Goal: Task Accomplishment & Management: Use online tool/utility

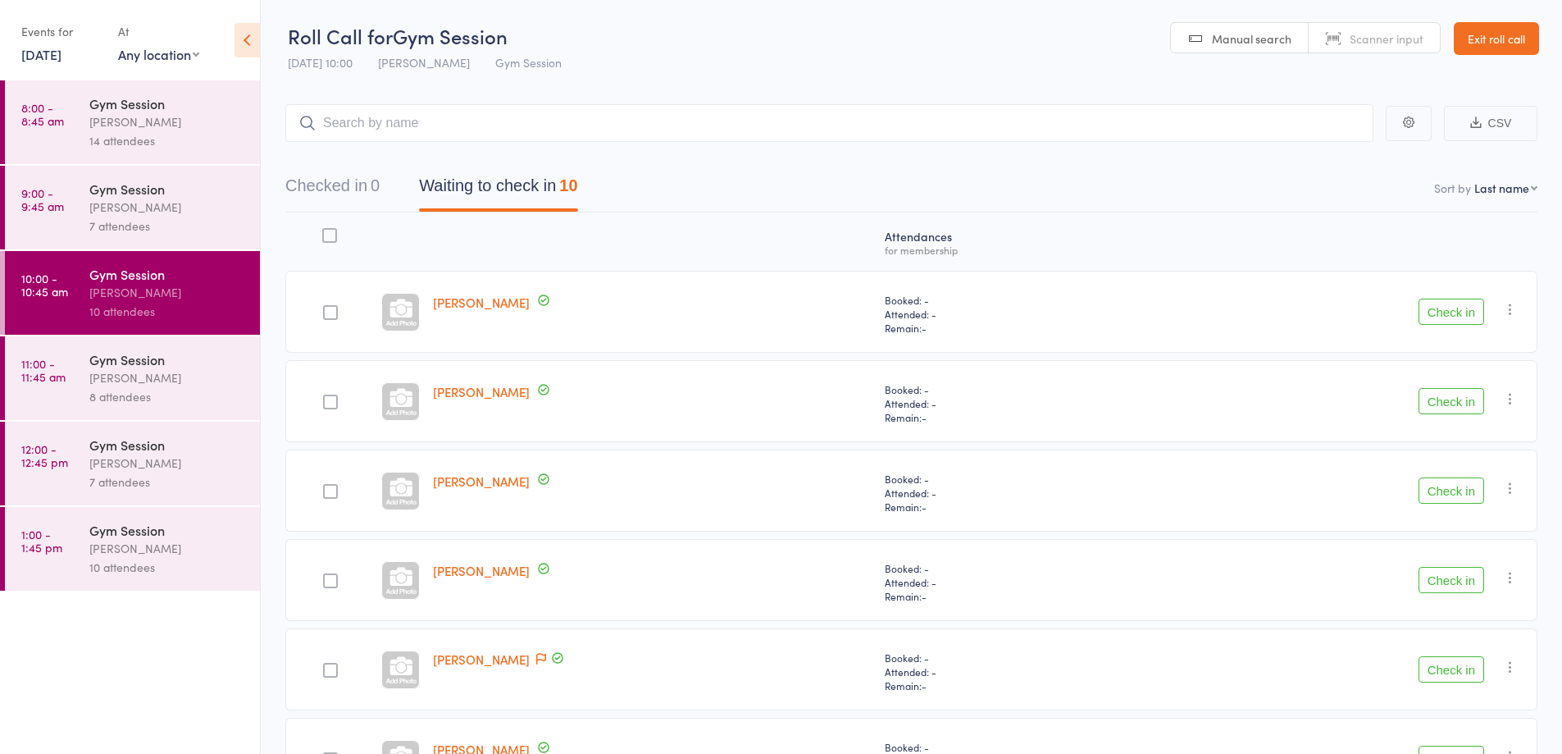
click at [753, 305] on div "[PERSON_NAME]" at bounding box center [652, 312] width 452 height 82
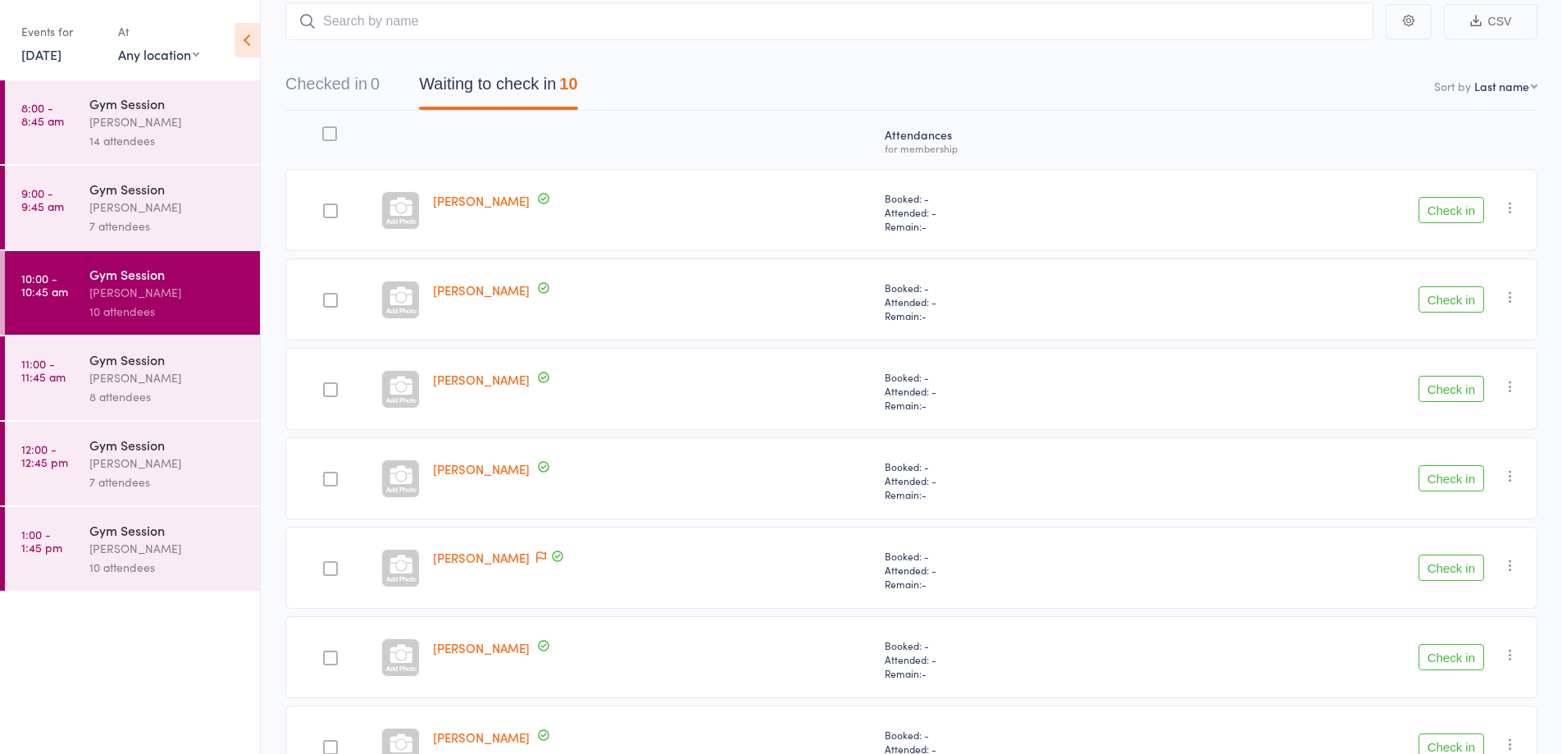
scroll to position [175, 0]
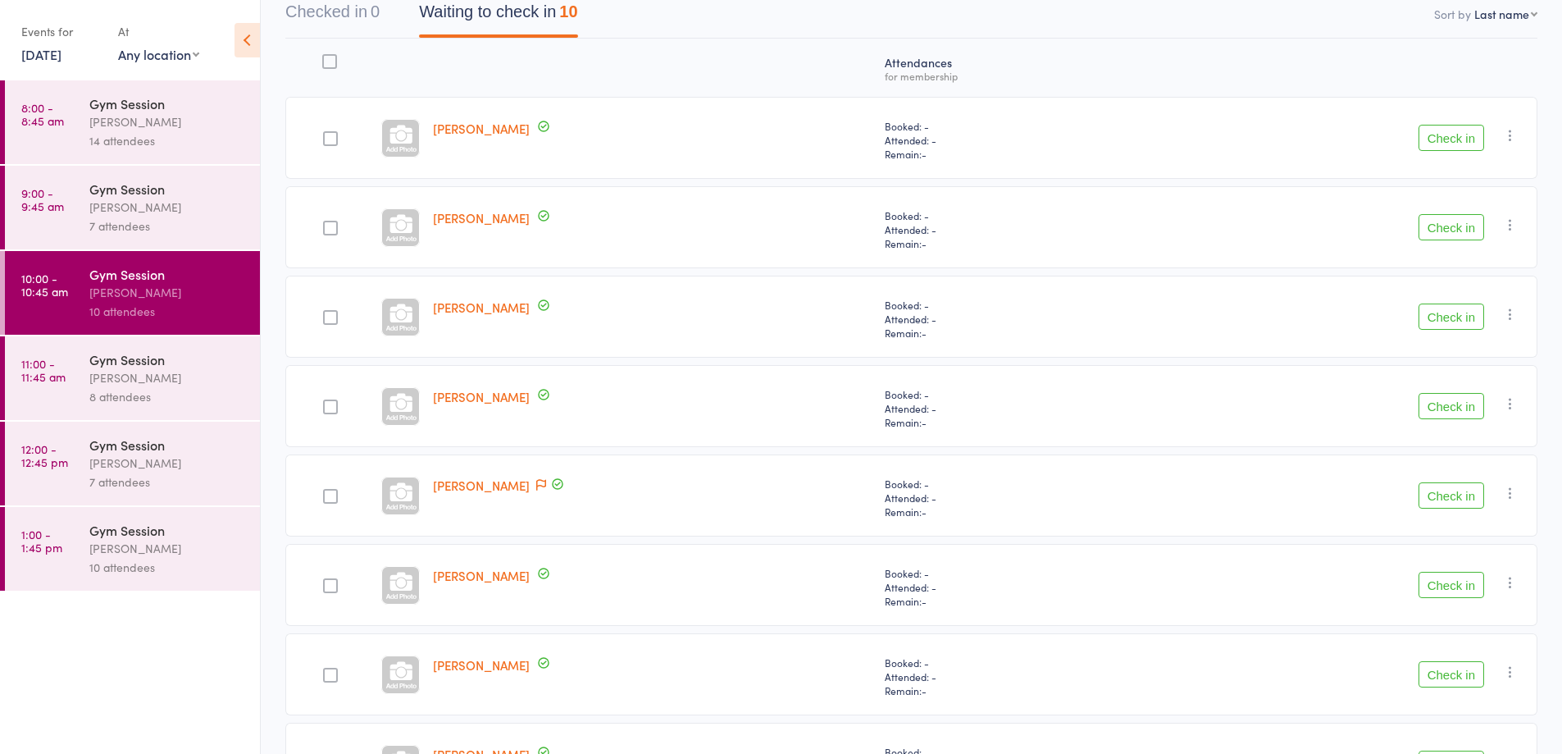
click at [1442, 410] on button "Check in" at bounding box center [1452, 406] width 66 height 26
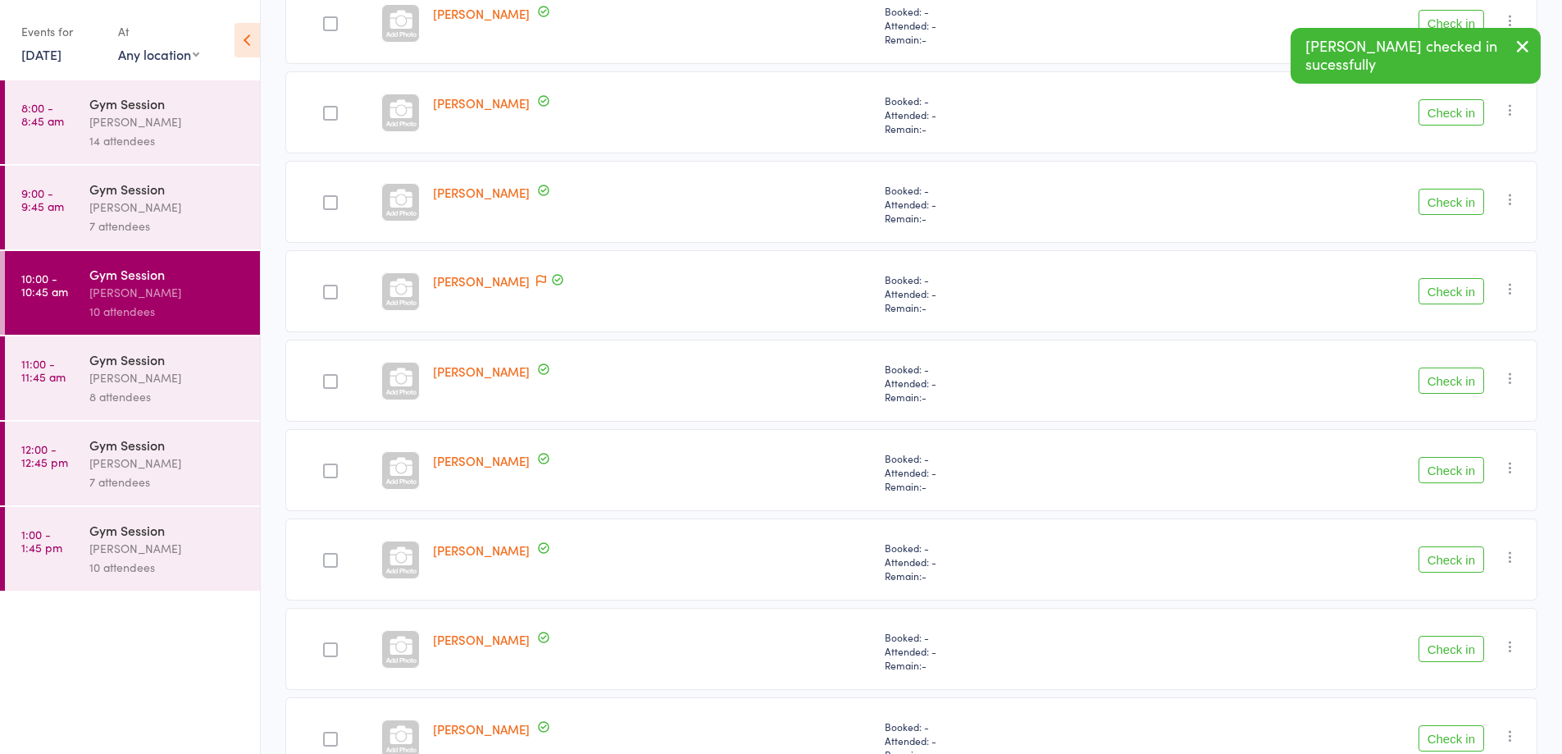
scroll to position [290, 0]
click at [1439, 556] on button "Check in" at bounding box center [1452, 558] width 66 height 26
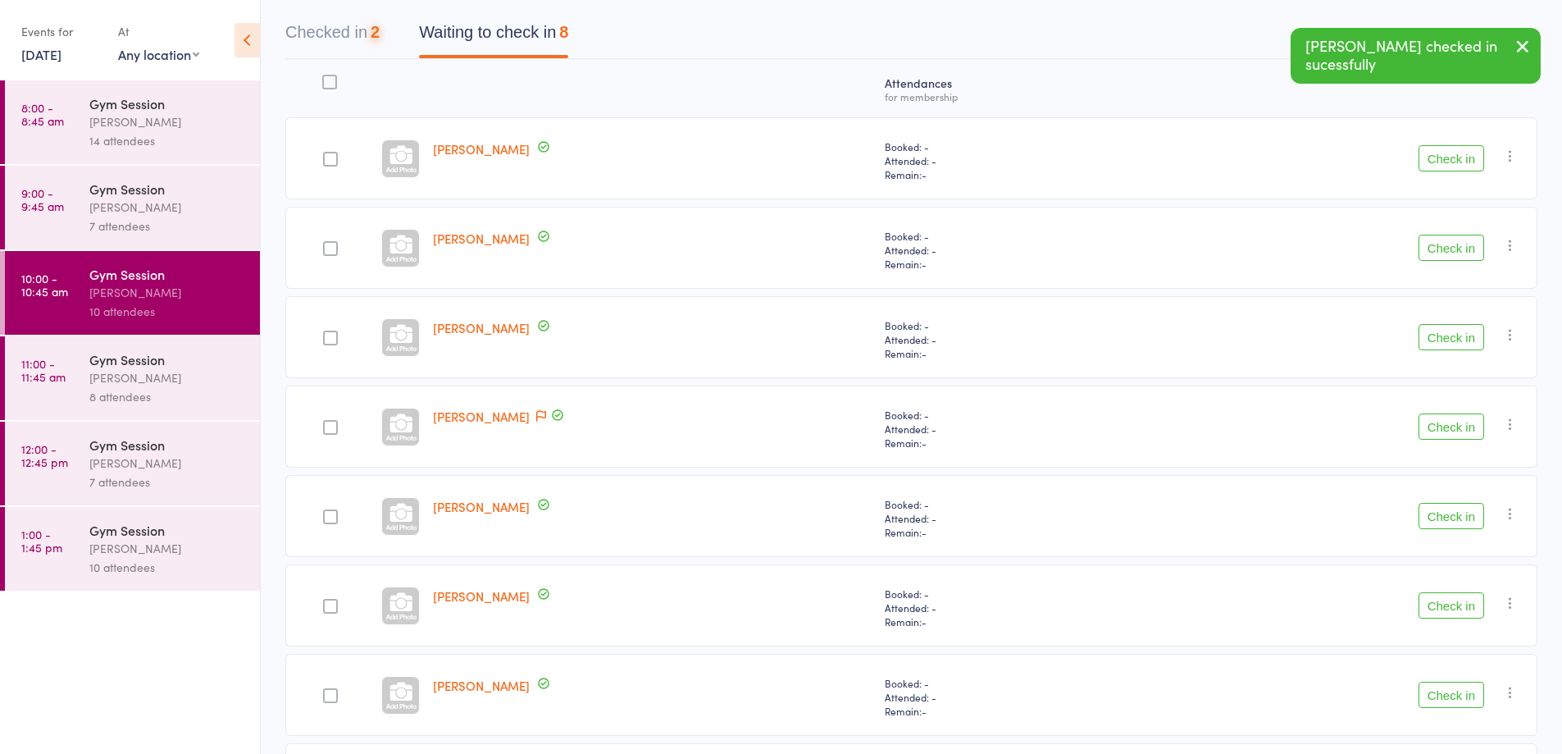
scroll to position [0, 0]
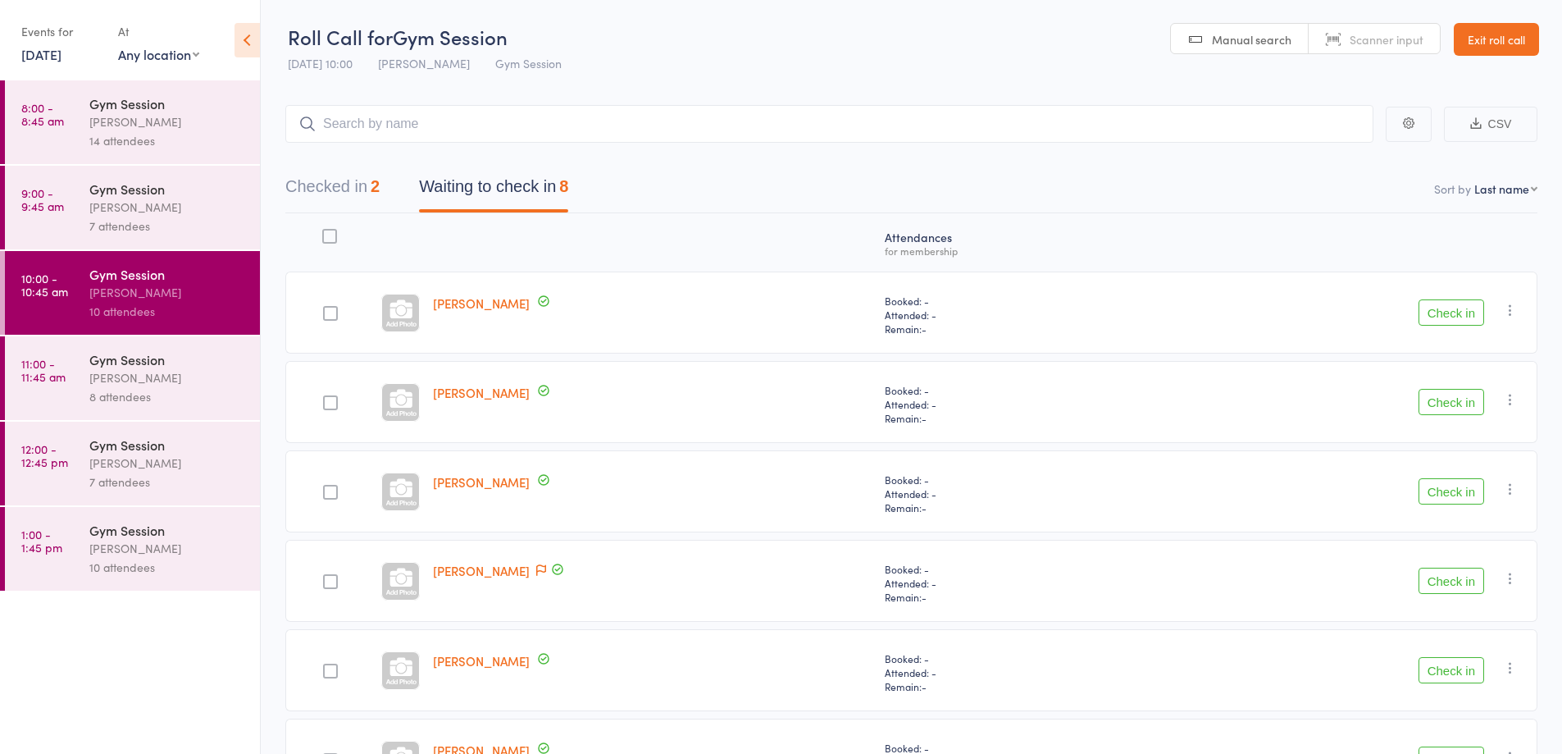
click at [1460, 316] on button "Check in" at bounding box center [1452, 312] width 66 height 26
click at [1451, 314] on button "Check in" at bounding box center [1452, 312] width 66 height 26
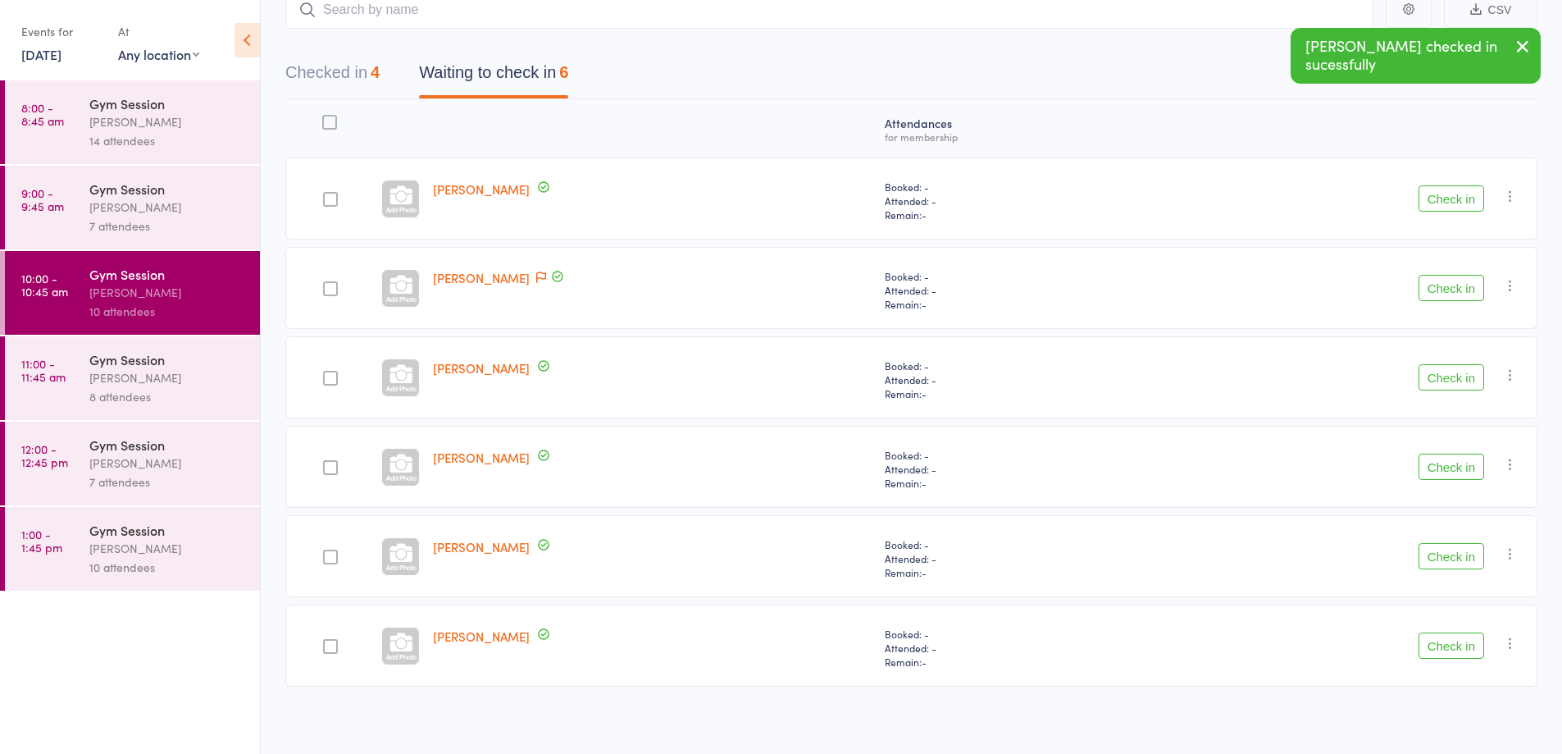
scroll to position [113, 0]
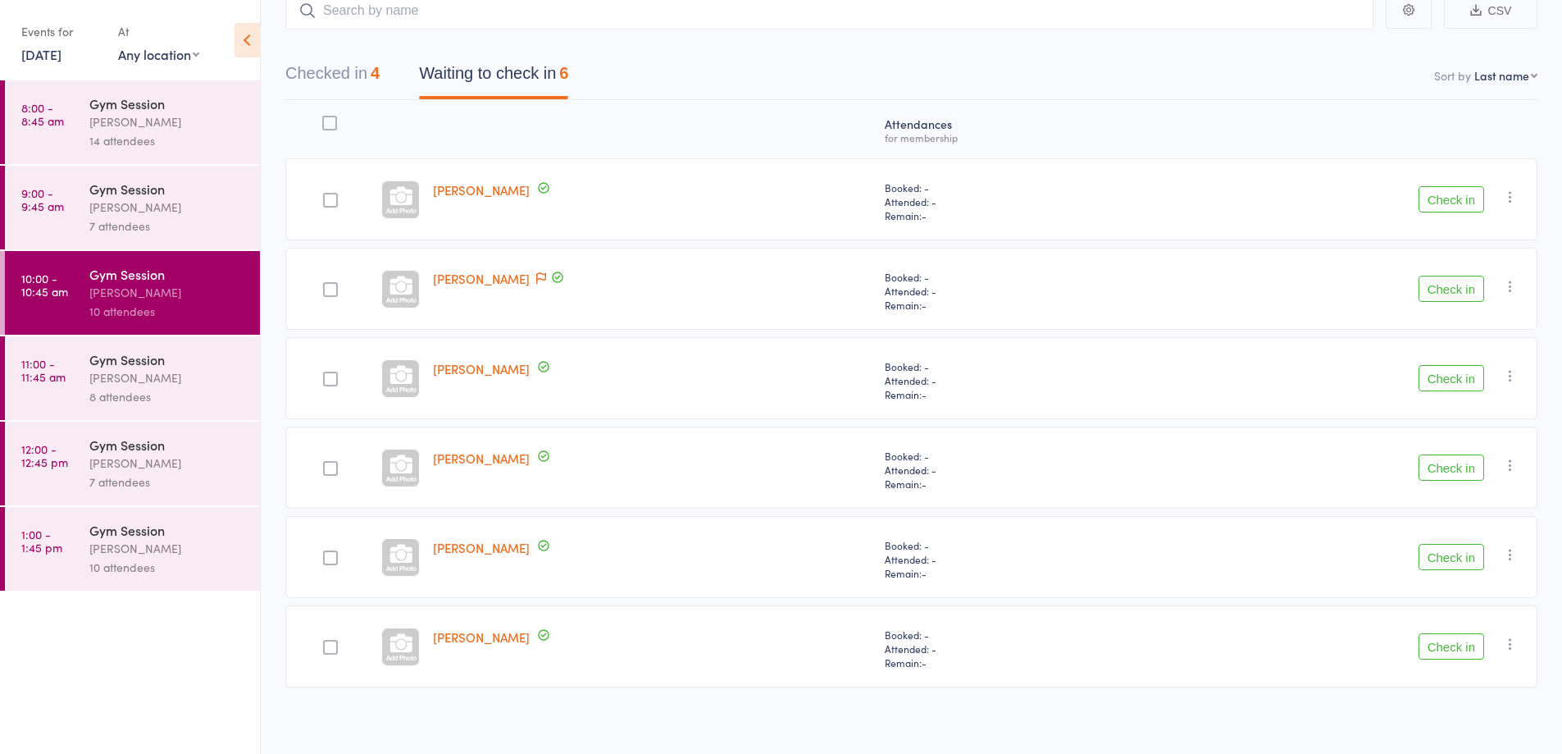
click at [1441, 460] on button "Check in" at bounding box center [1452, 467] width 66 height 26
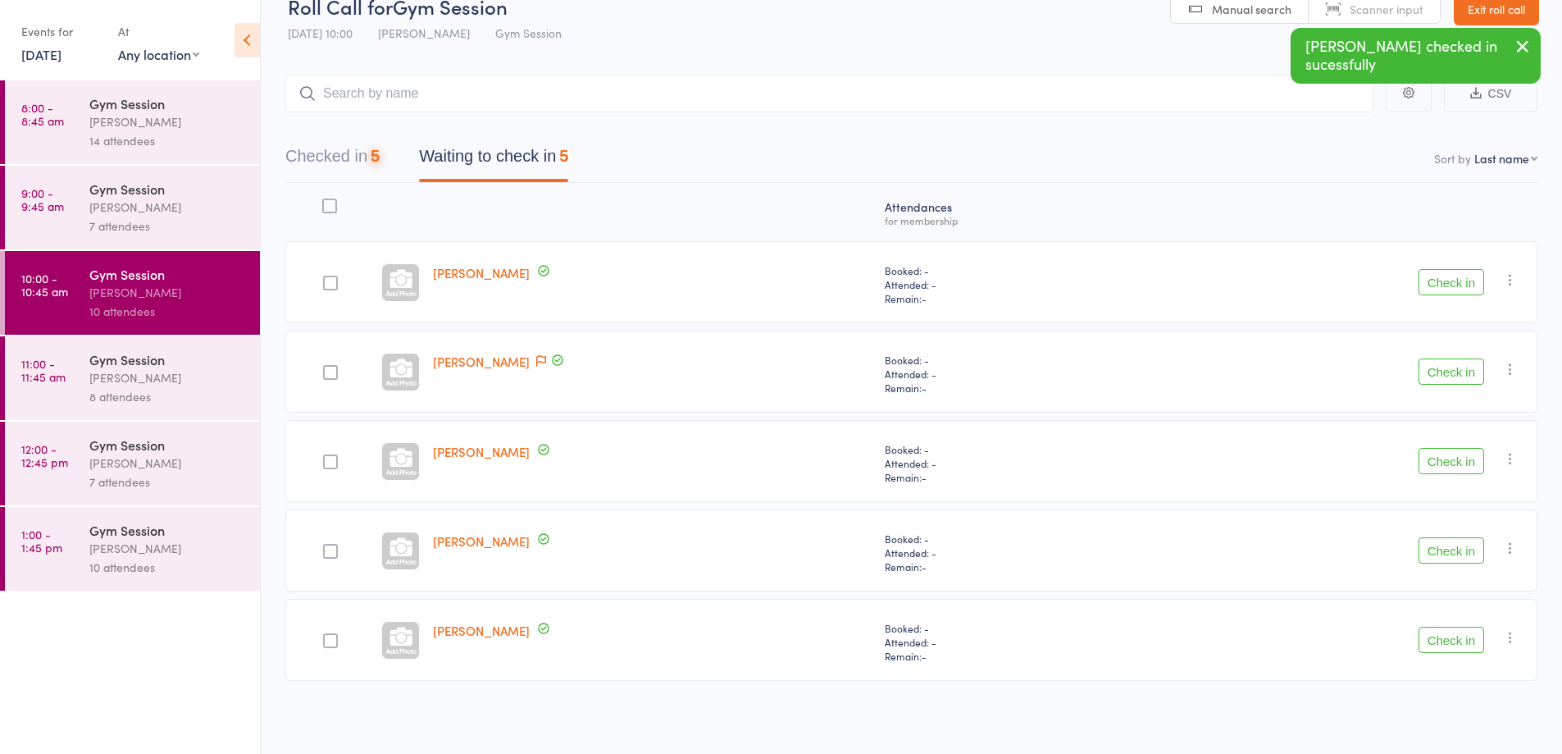
scroll to position [30, 0]
click at [1439, 549] on button "Check in" at bounding box center [1452, 550] width 66 height 26
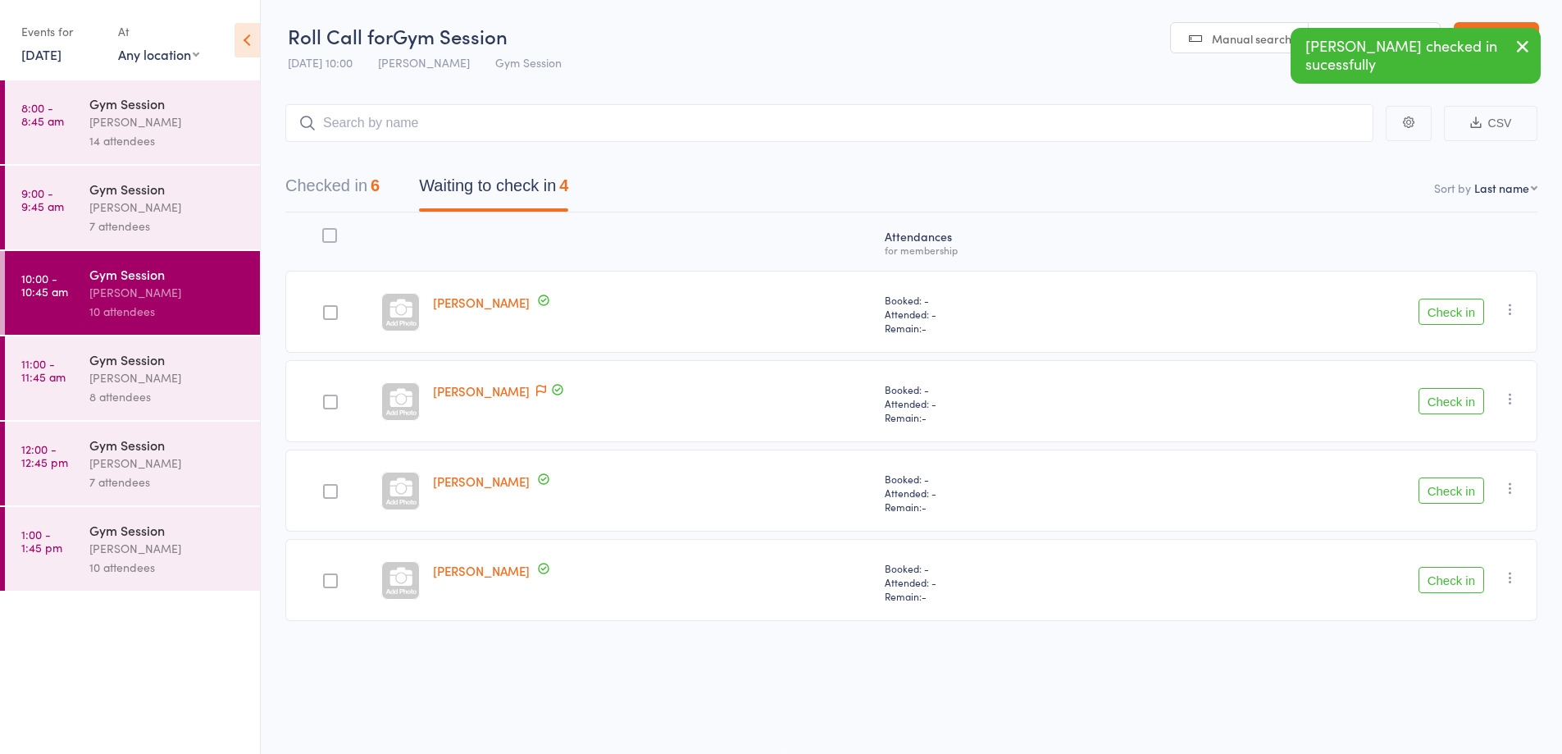
click at [1431, 499] on button "Check in" at bounding box center [1452, 490] width 66 height 26
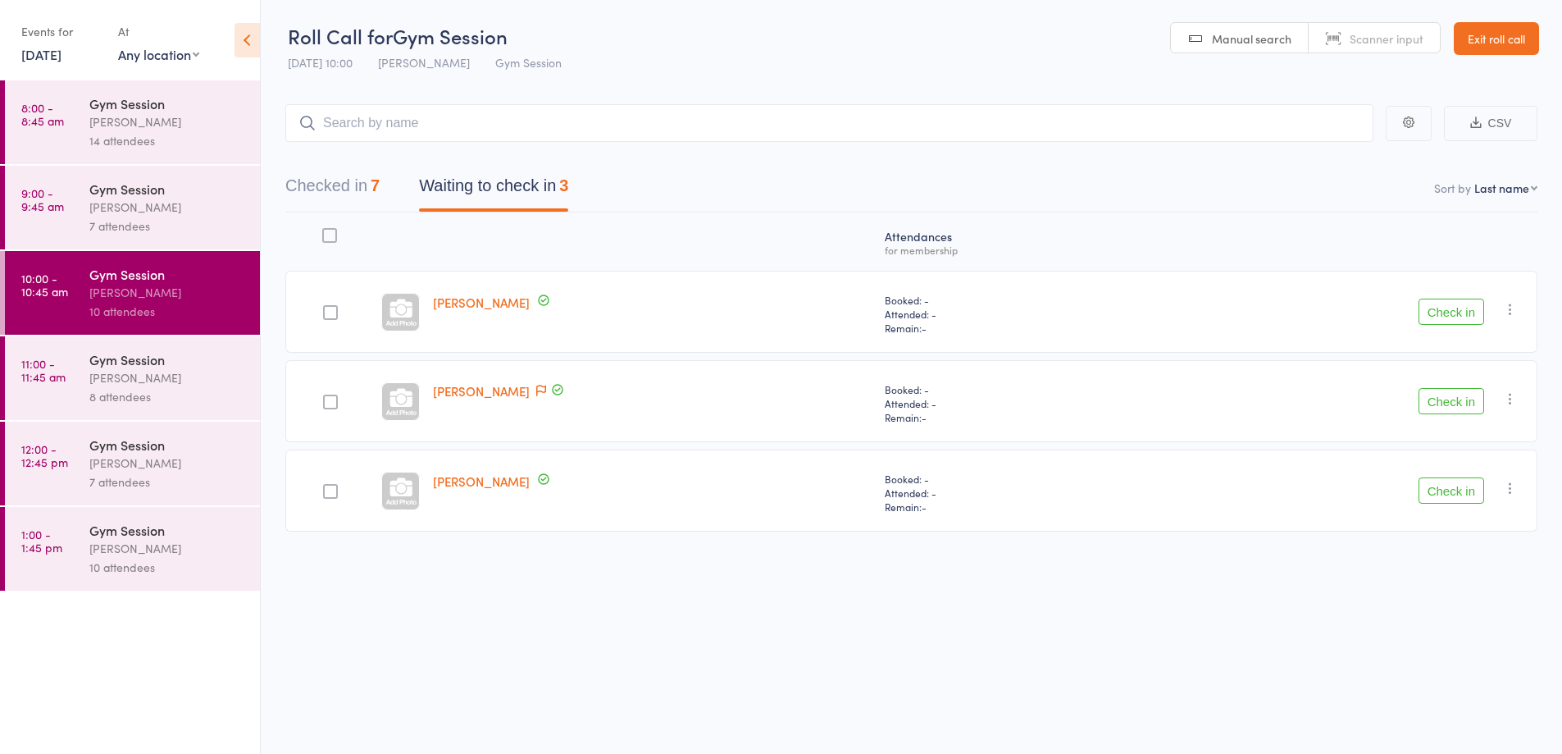
click at [1450, 494] on button "Check in" at bounding box center [1452, 490] width 66 height 26
click at [1464, 319] on button "Check in" at bounding box center [1452, 311] width 66 height 26
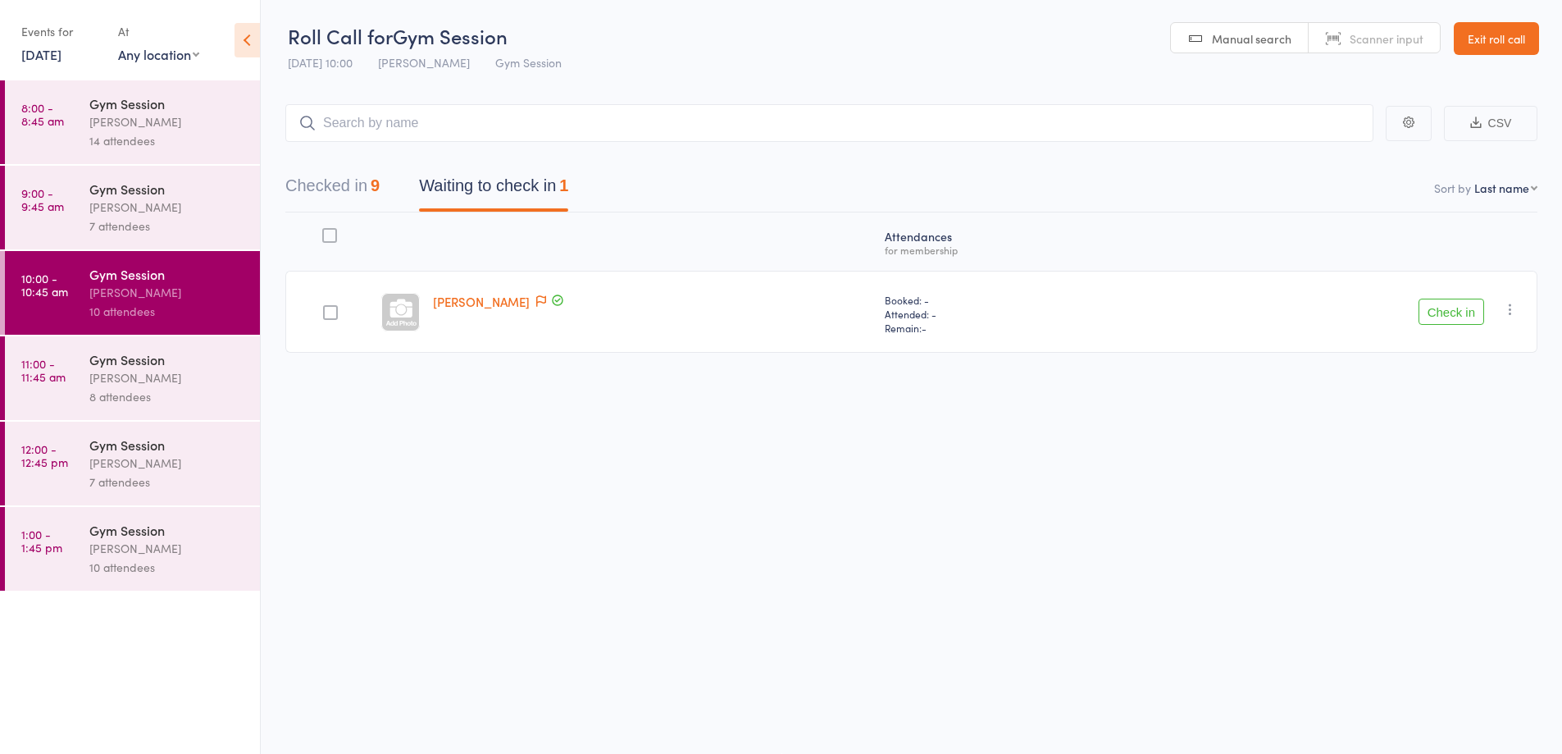
click at [1509, 309] on icon "button" at bounding box center [1510, 309] width 16 height 16
click at [1084, 512] on div "Roll Call for Gym Session [DATE] 10:00 [PERSON_NAME] Gym Session Manual search …" at bounding box center [781, 376] width 1562 height 754
click at [364, 194] on button "Checked in 9" at bounding box center [332, 189] width 94 height 43
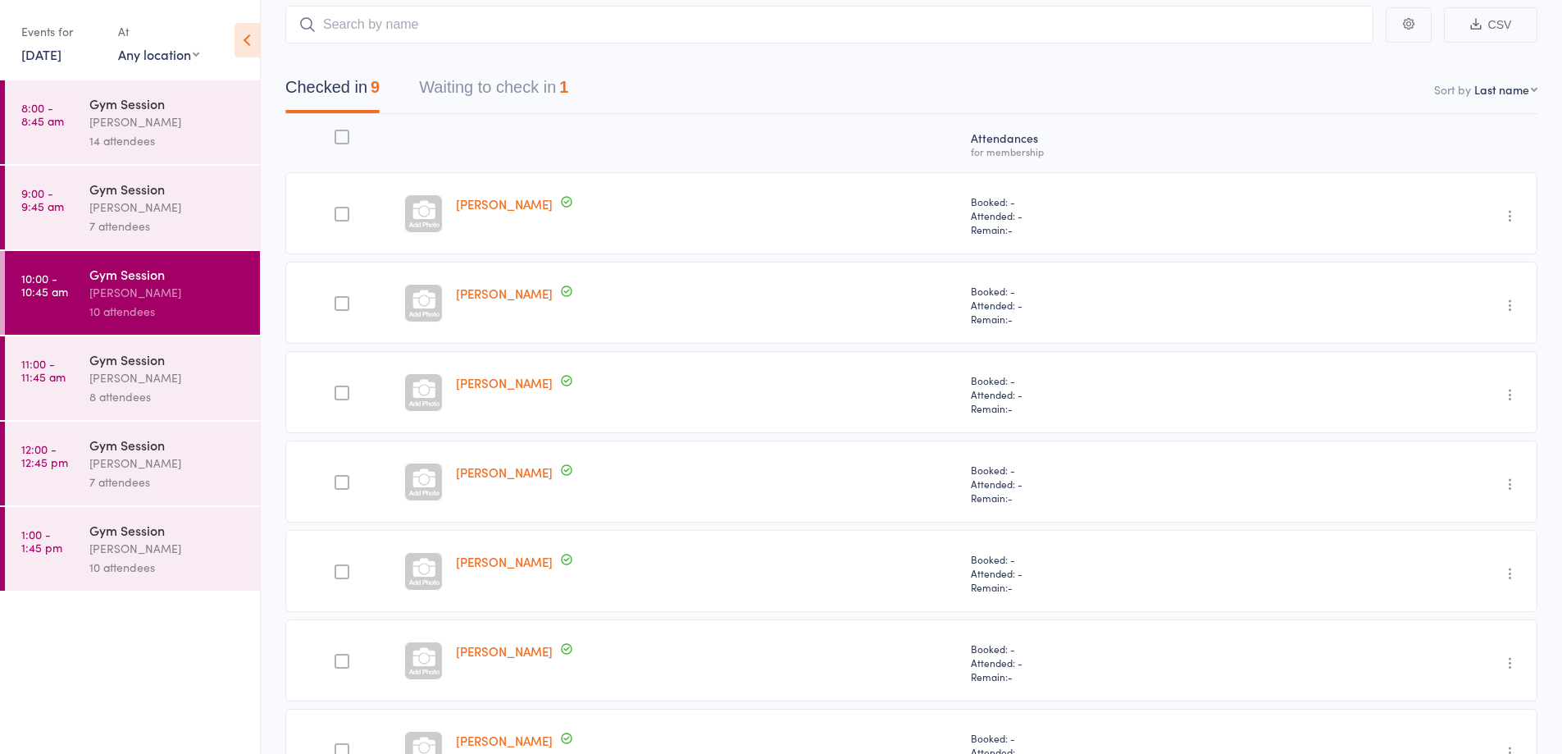
scroll to position [0, 0]
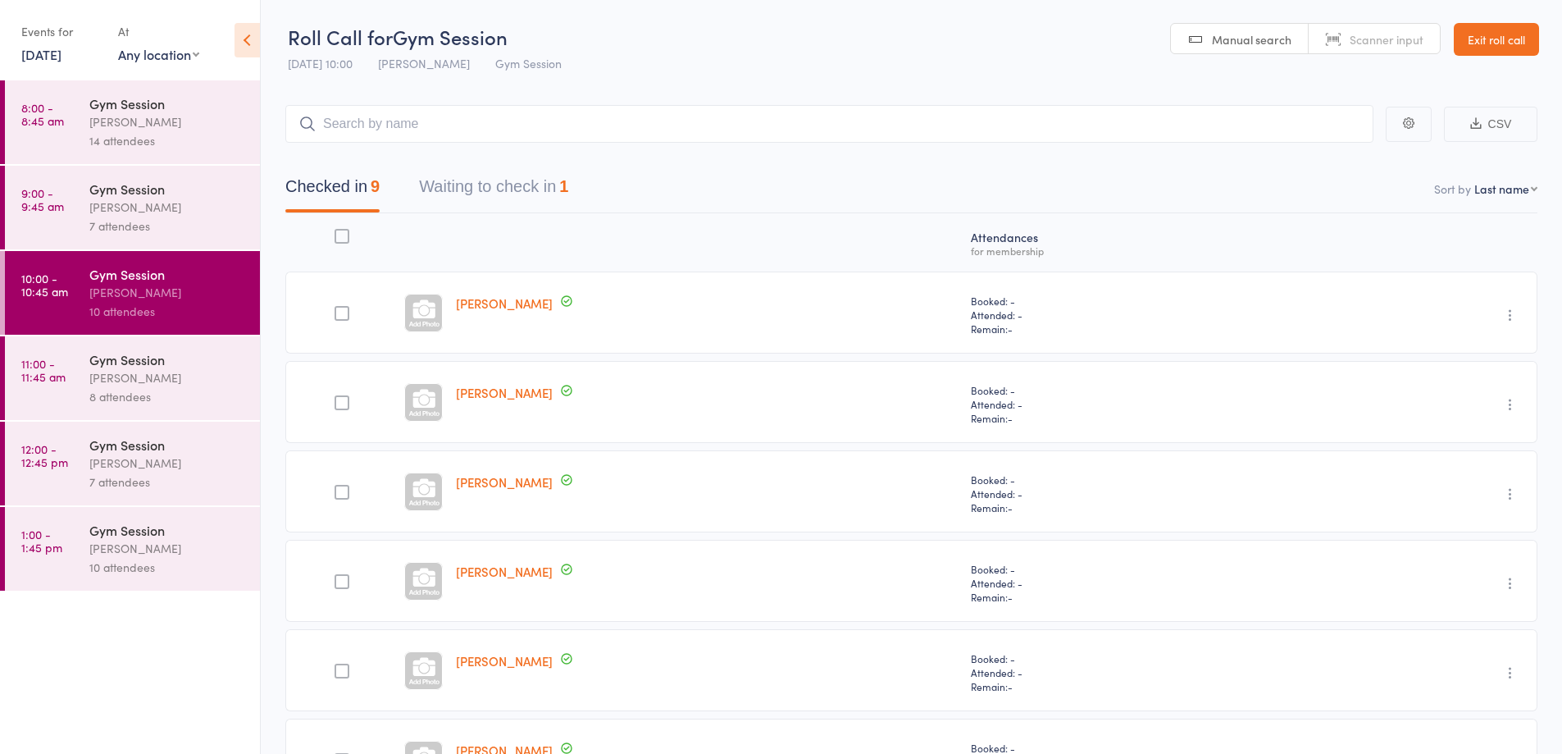
click at [510, 192] on button "Waiting to check in 1" at bounding box center [493, 190] width 149 height 43
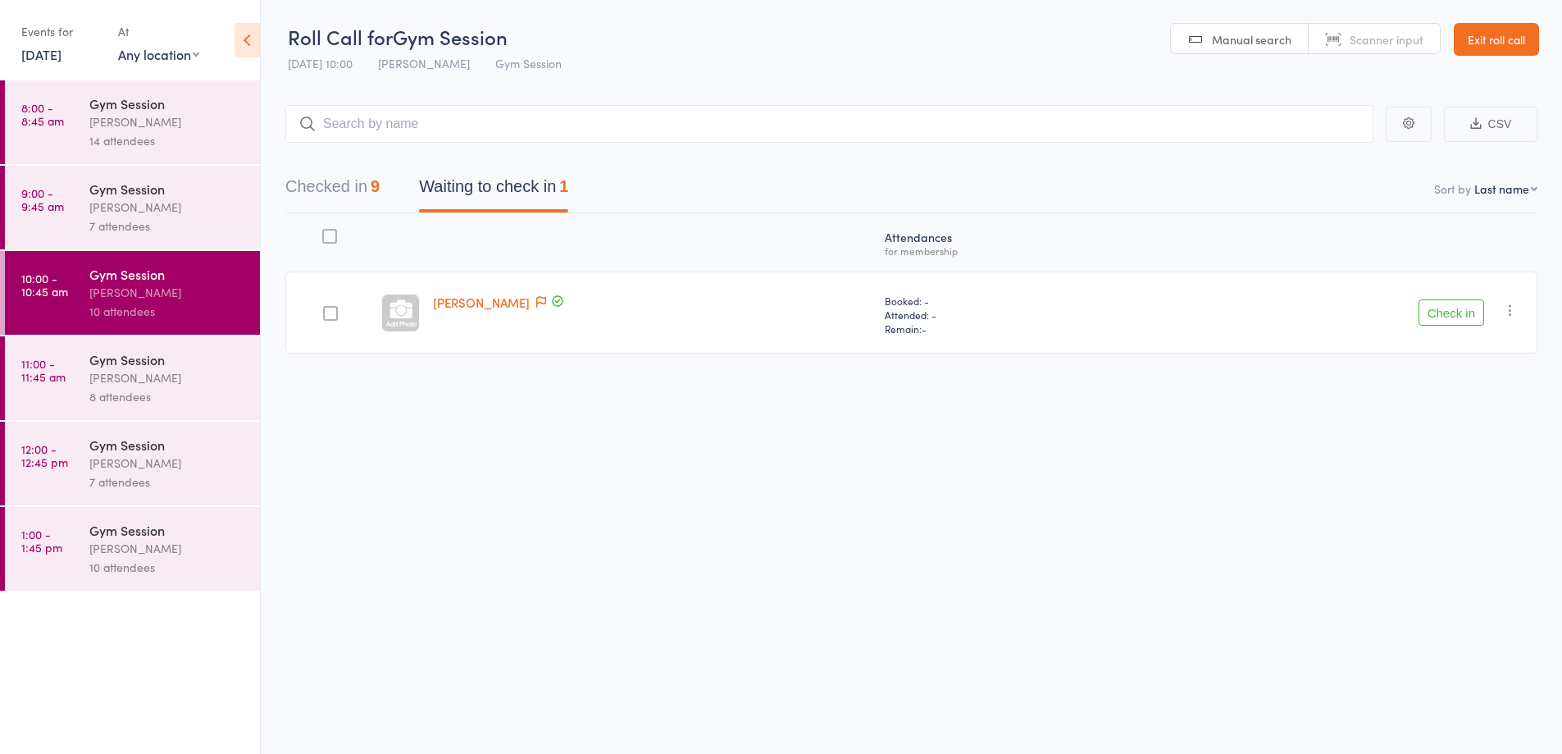
click at [362, 207] on button "Checked in 9" at bounding box center [332, 190] width 94 height 43
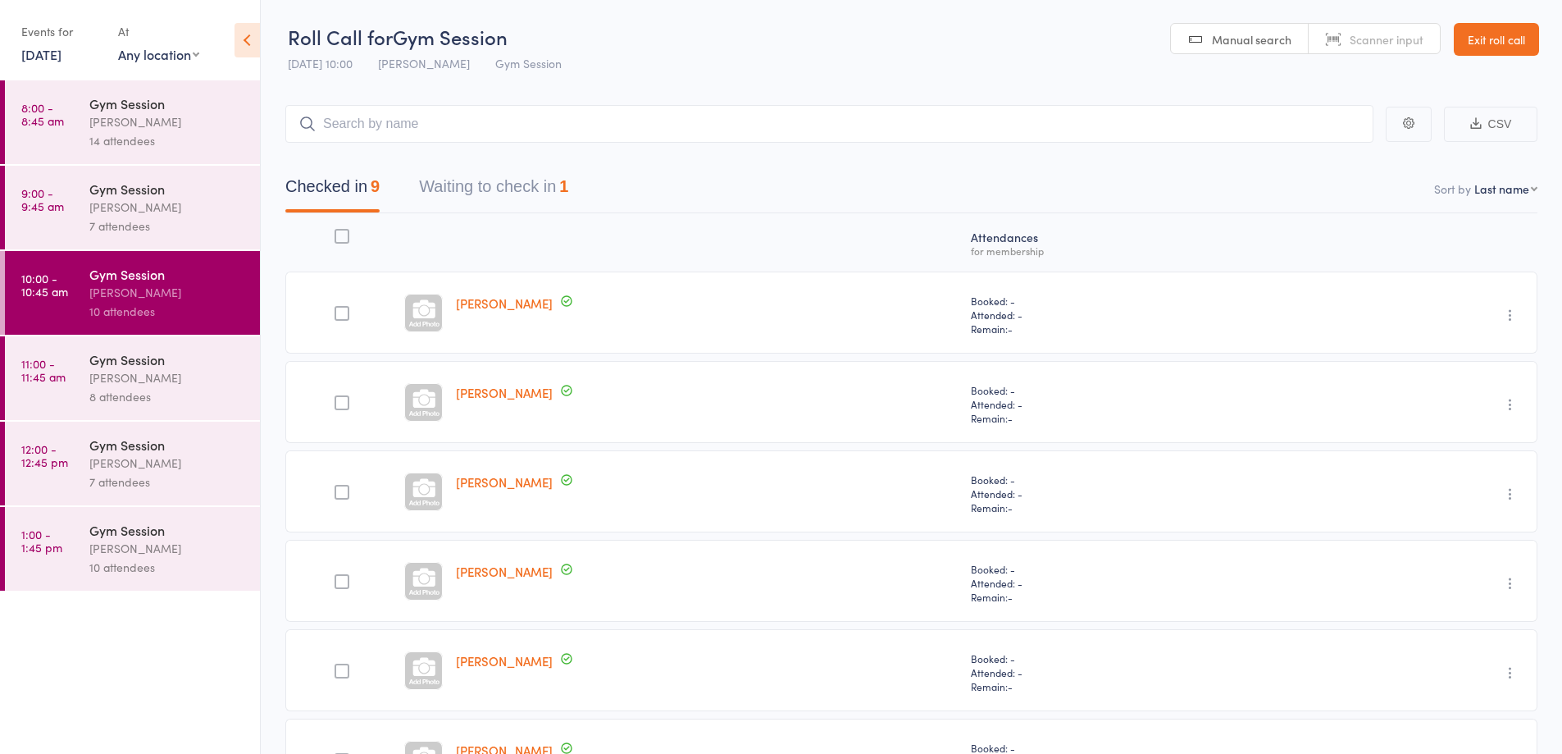
click at [209, 390] on div "8 attendees" at bounding box center [167, 396] width 157 height 19
click at [141, 389] on div "8 attendees" at bounding box center [167, 396] width 157 height 19
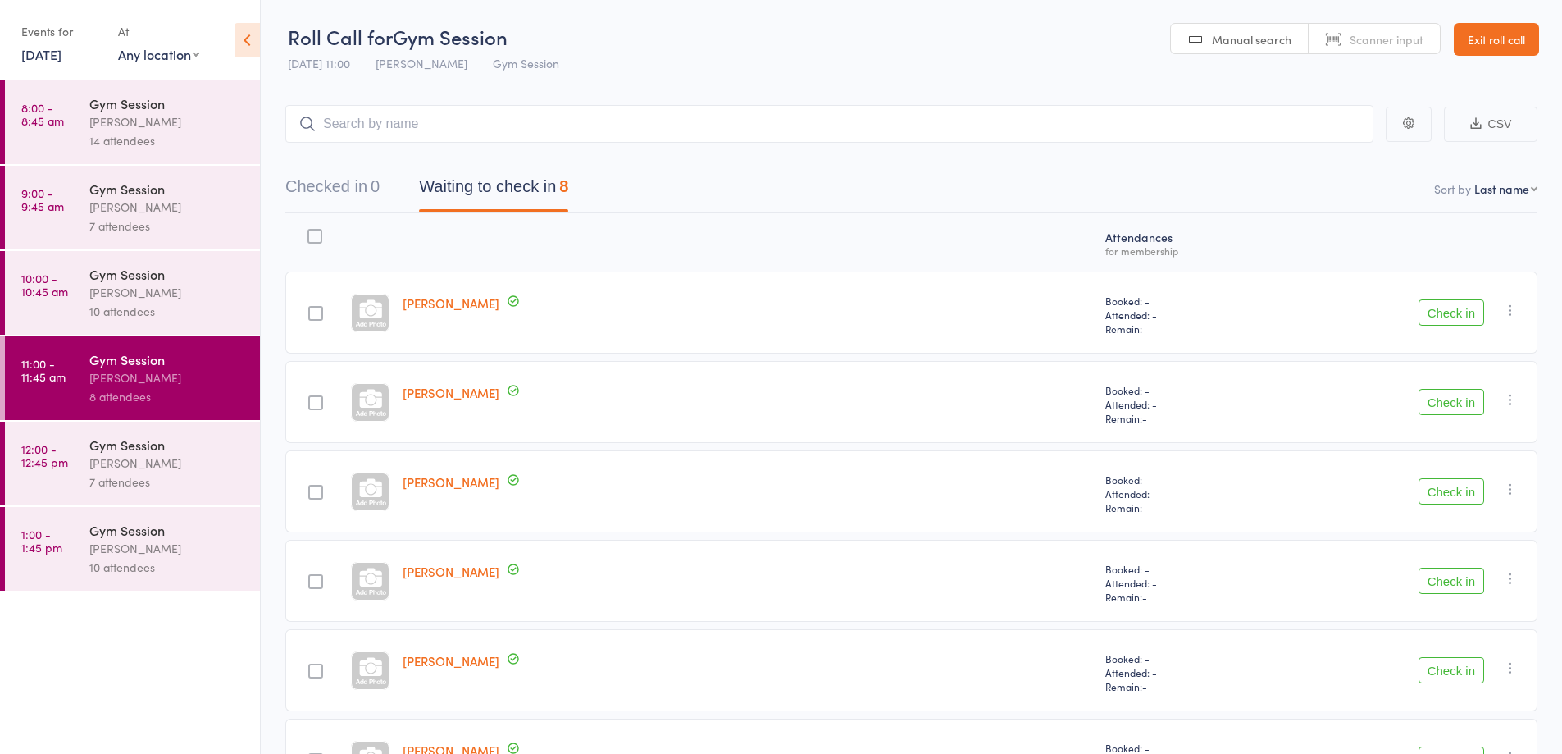
click at [173, 294] on div "[PERSON_NAME]" at bounding box center [167, 292] width 157 height 19
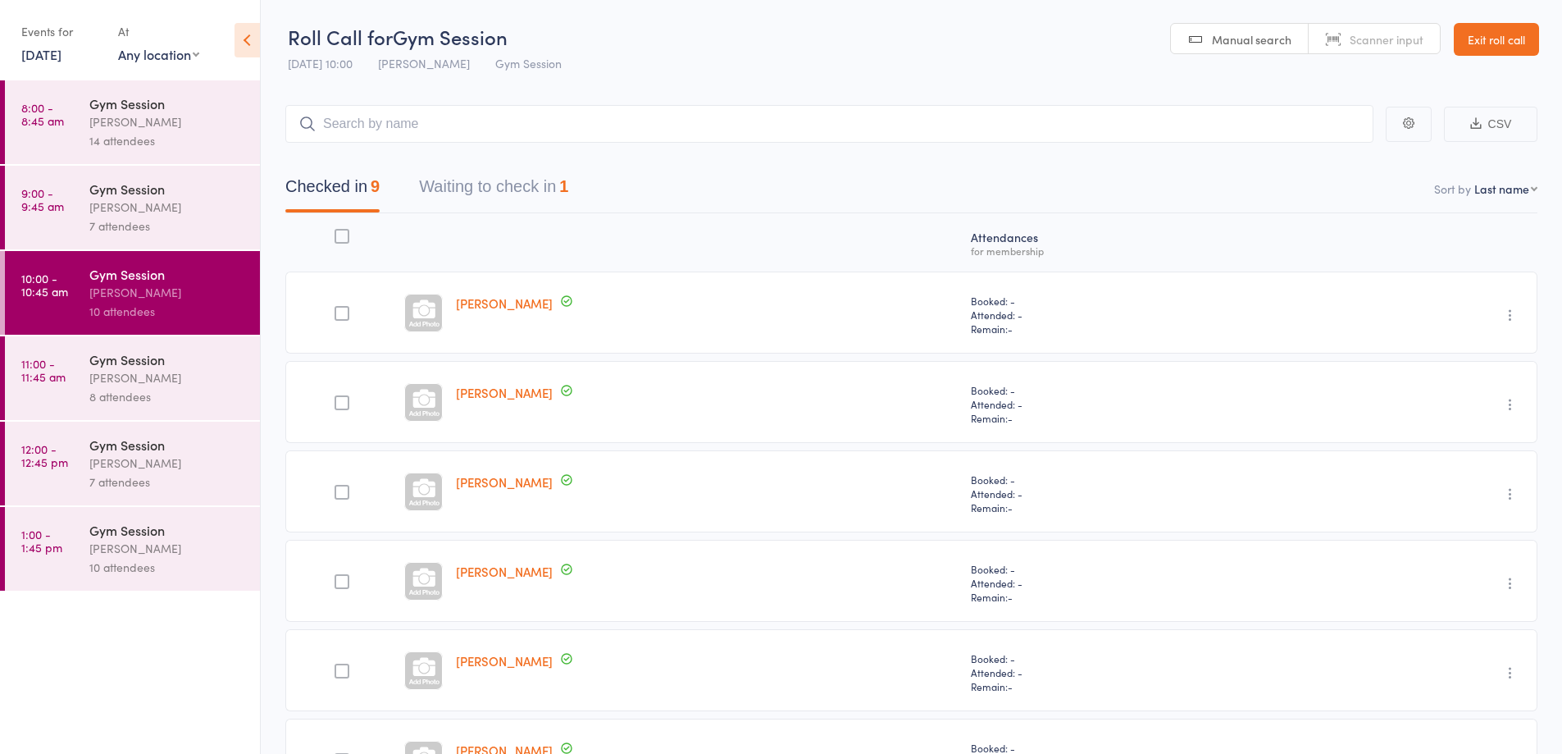
click at [528, 181] on button "Waiting to check in 1" at bounding box center [493, 190] width 149 height 43
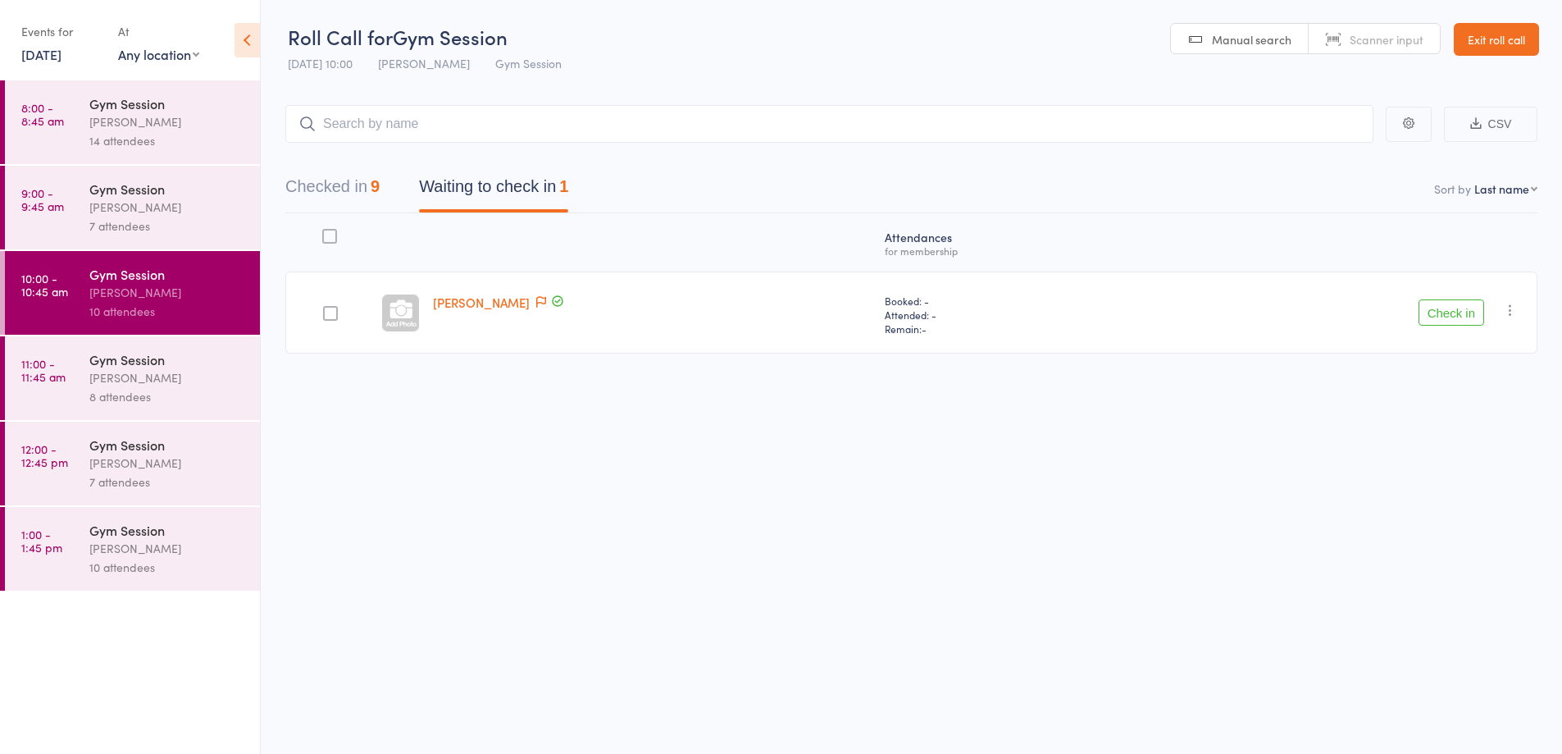
click at [1510, 312] on icon "button" at bounding box center [1510, 310] width 16 height 16
click at [1451, 476] on li "Mark absent" at bounding box center [1451, 474] width 135 height 22
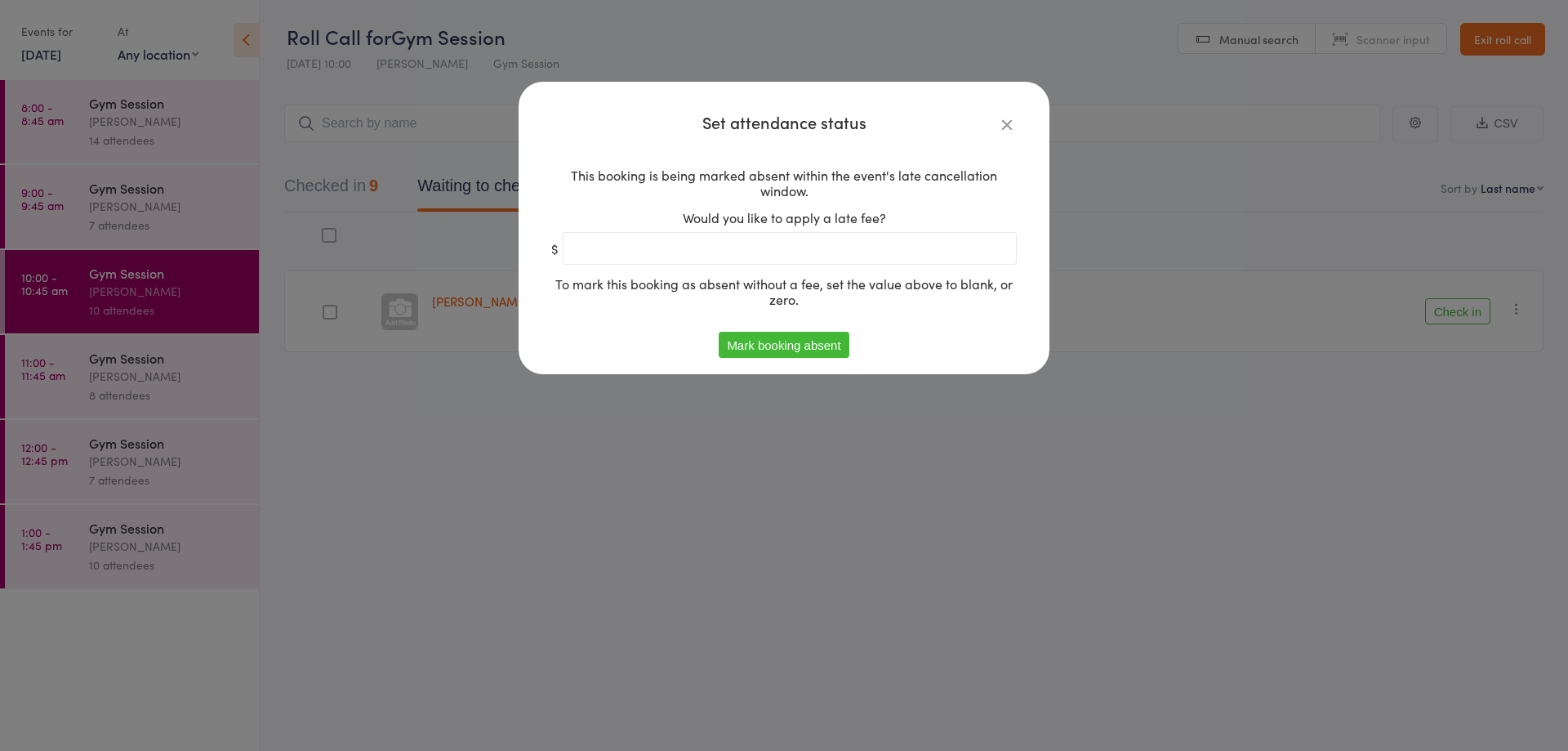
click at [792, 343] on button "Mark booking absent" at bounding box center [784, 345] width 130 height 26
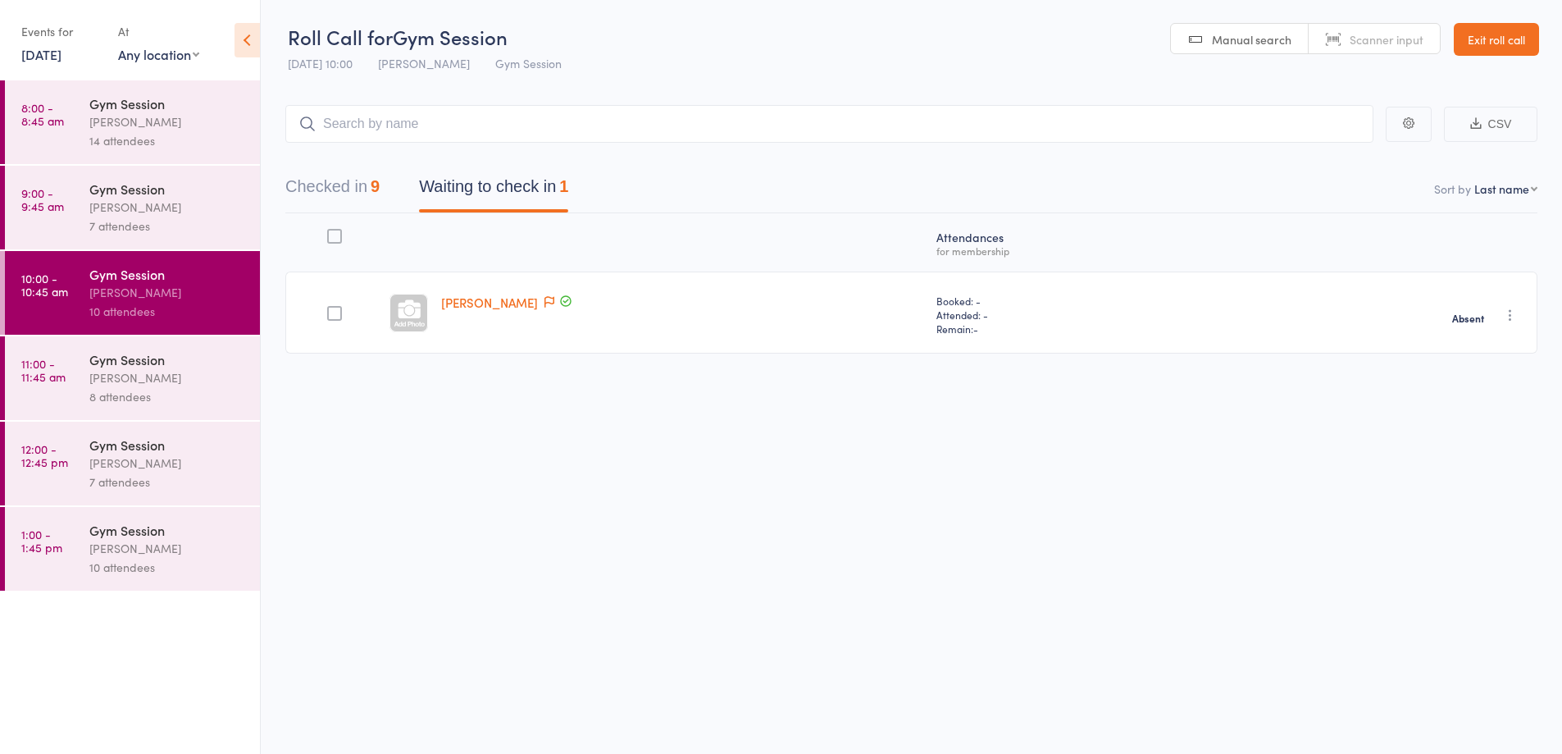
click at [190, 379] on div "[PERSON_NAME]" at bounding box center [167, 377] width 157 height 19
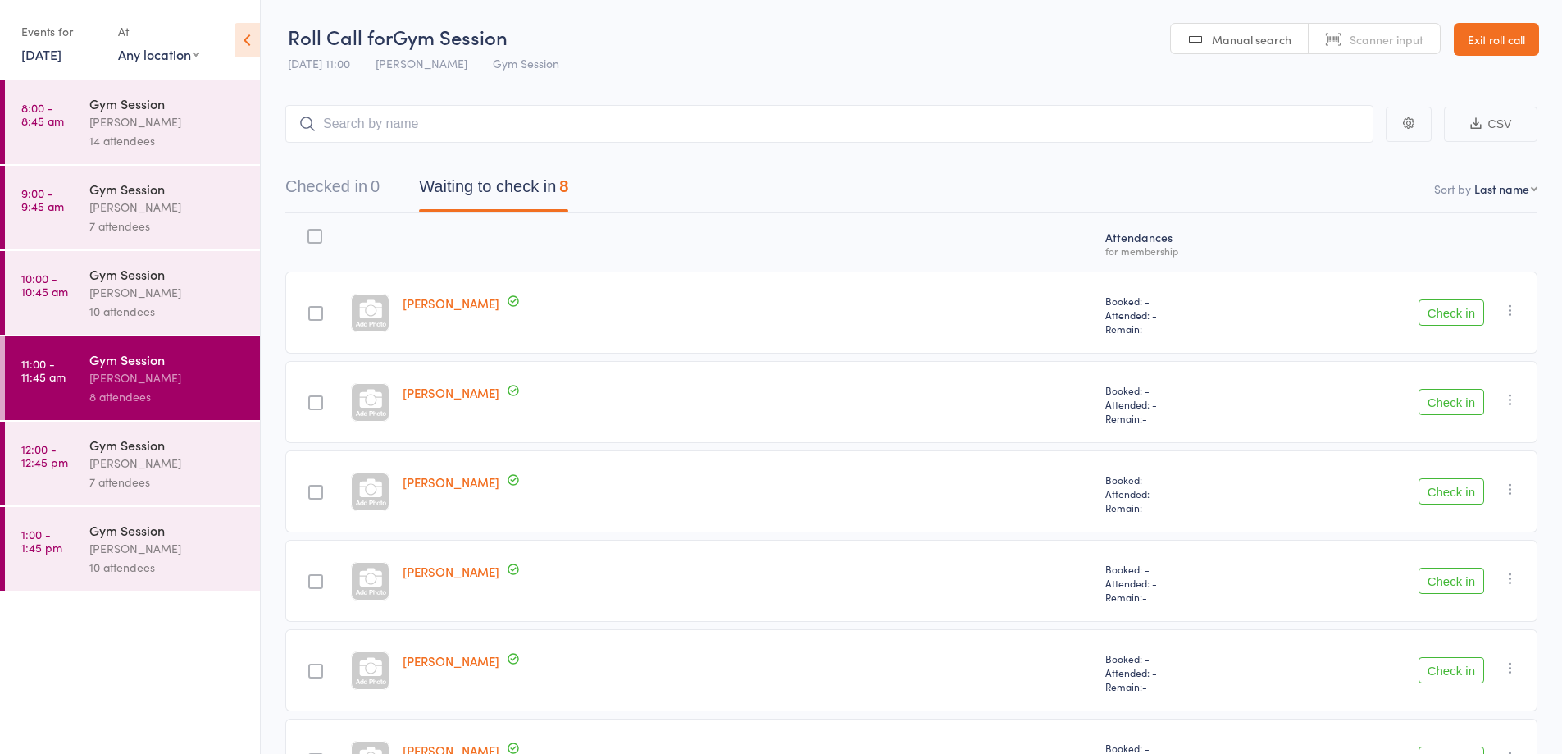
click at [1447, 319] on button "Check in" at bounding box center [1452, 312] width 66 height 26
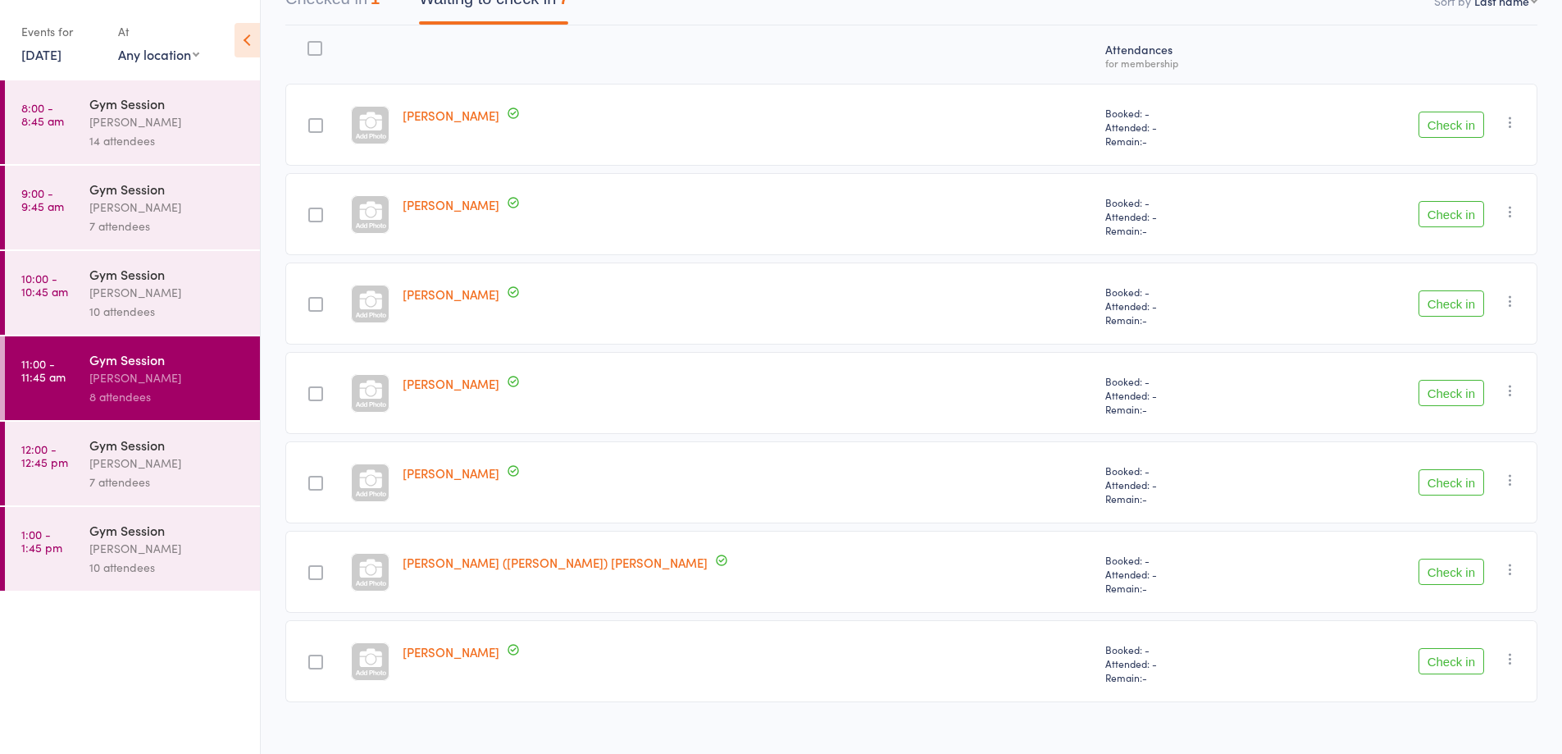
scroll to position [172, 0]
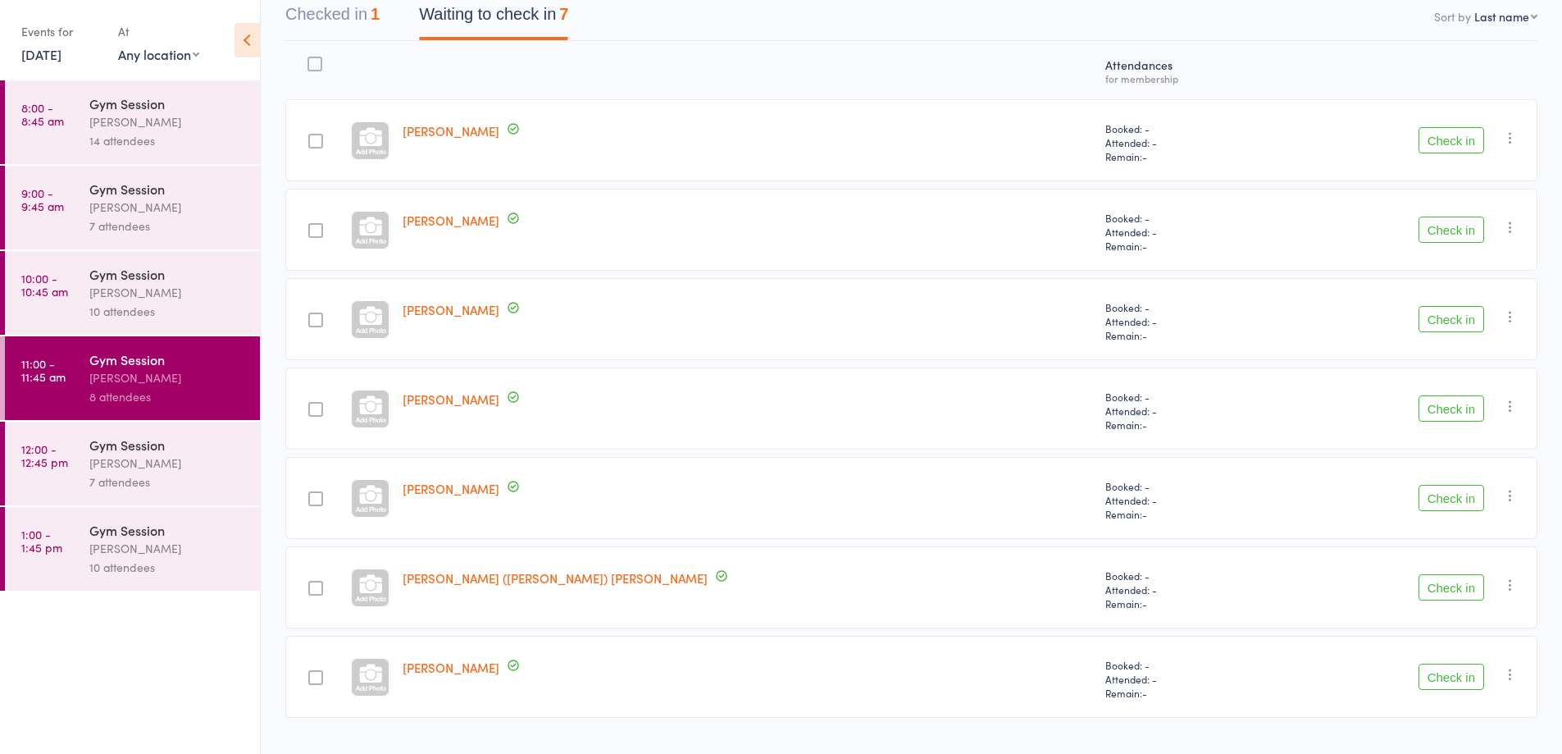
click at [1482, 727] on div "Atten­dances for membership [PERSON_NAME] Booked: - Attended: - Remain: - Check…" at bounding box center [911, 416] width 1252 height 750
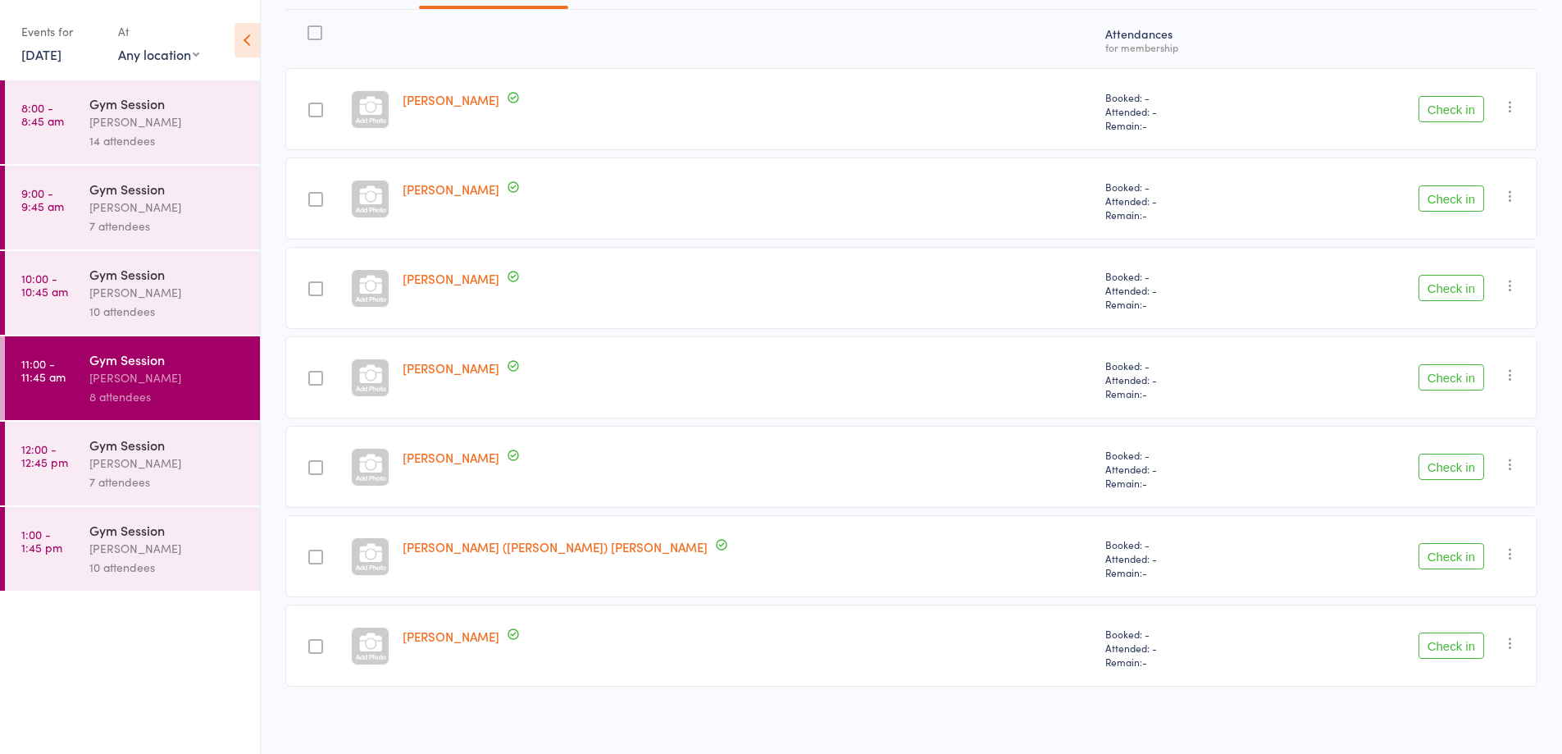
scroll to position [209, 0]
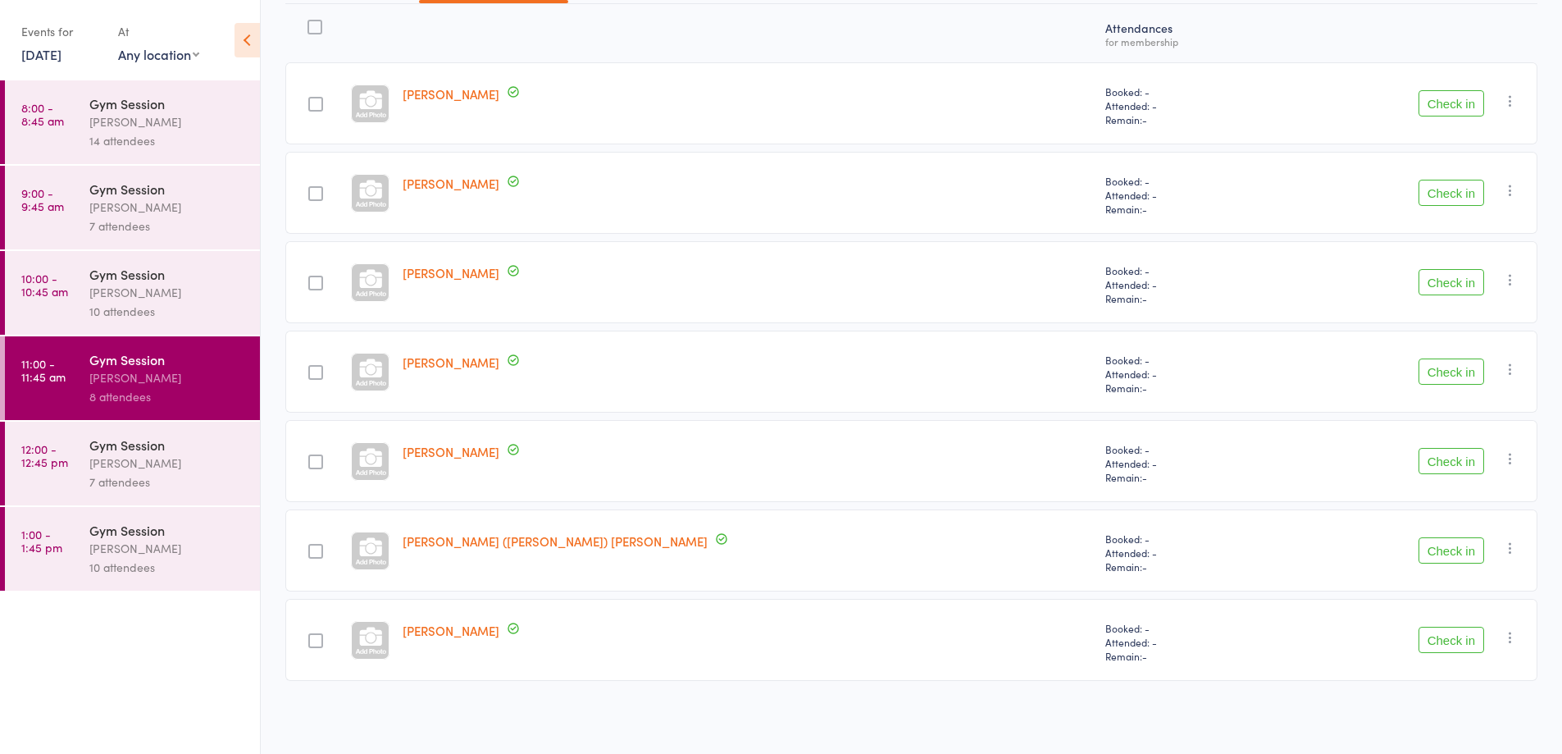
click at [1442, 643] on button "Check in" at bounding box center [1452, 640] width 66 height 26
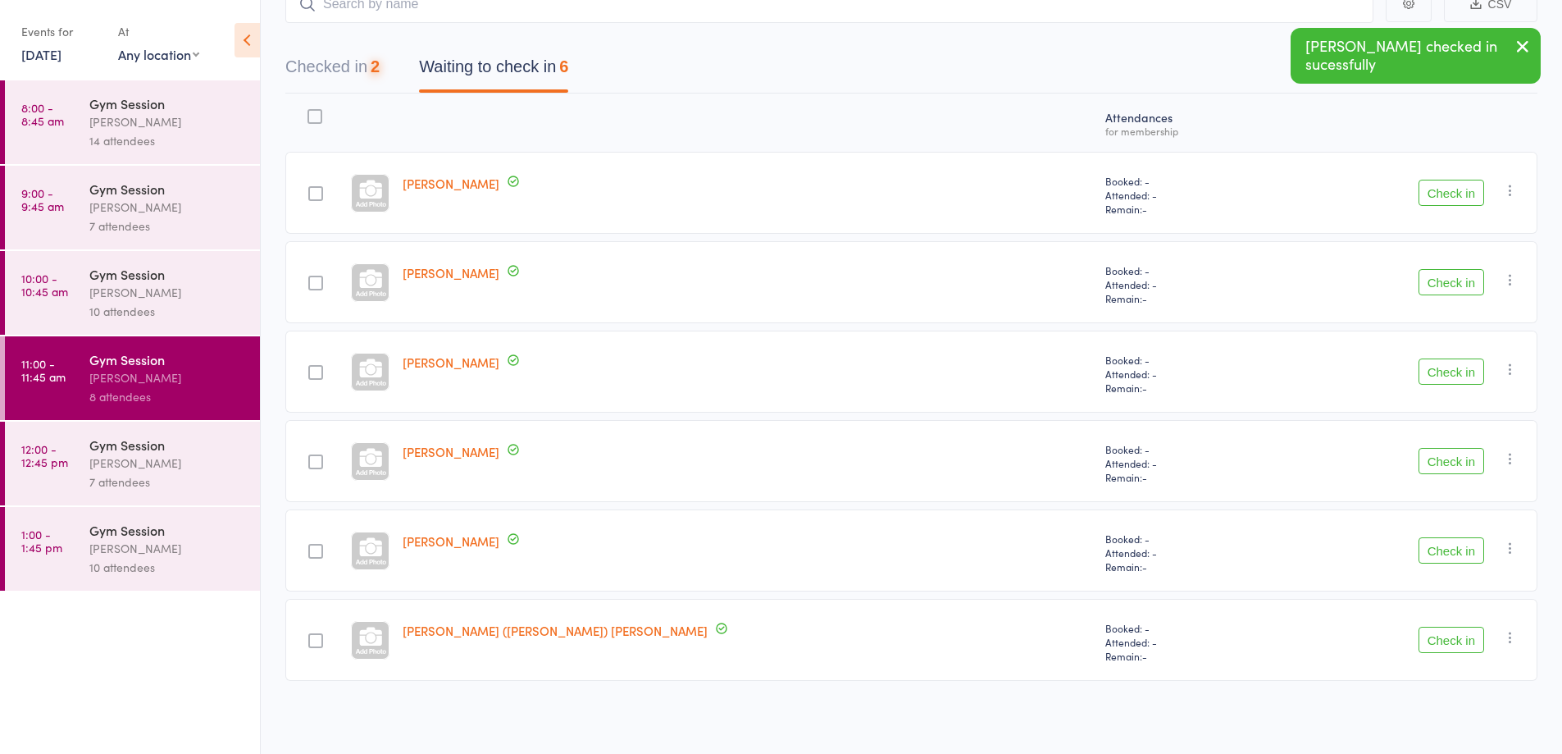
scroll to position [120, 0]
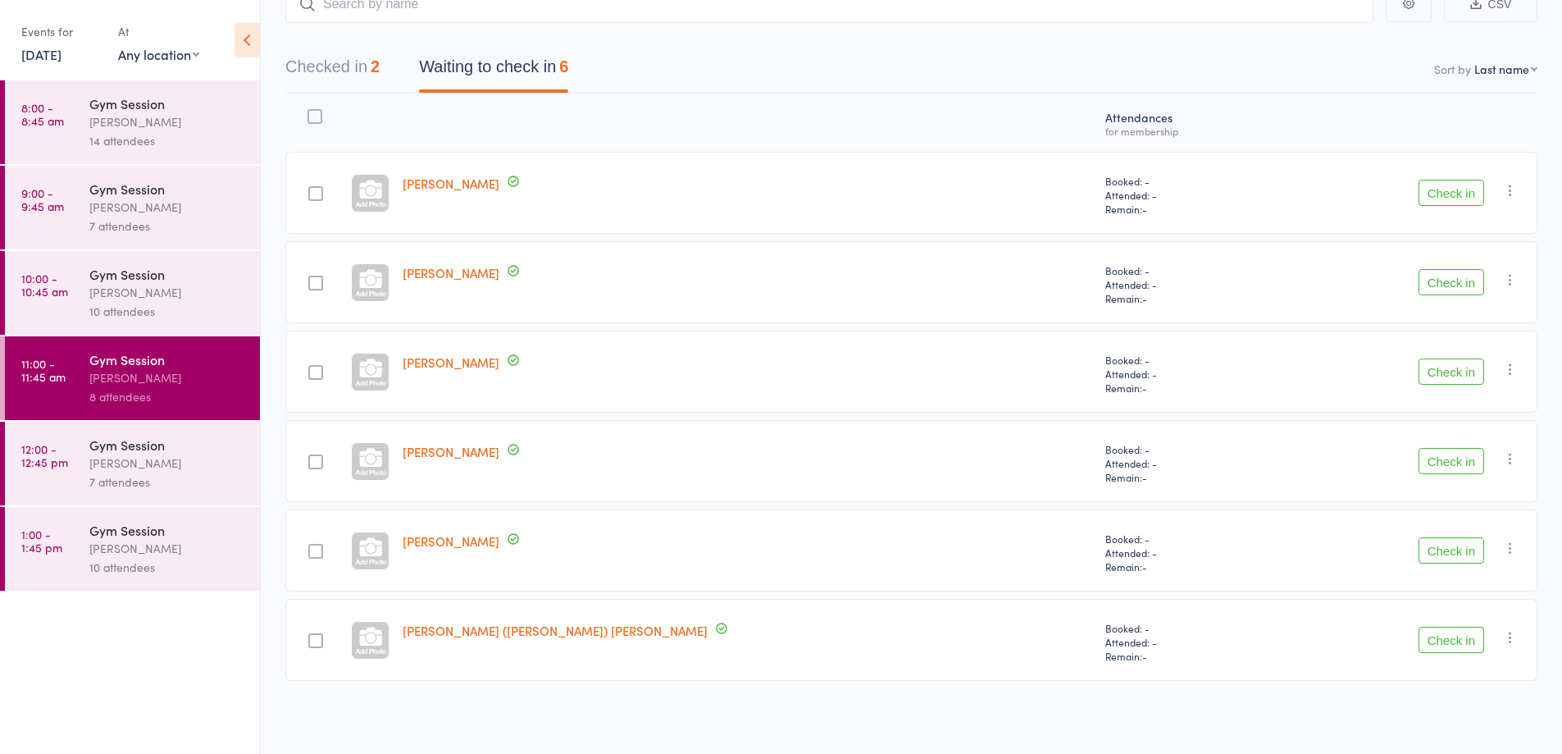
click at [1451, 378] on button "Check in" at bounding box center [1452, 371] width 66 height 26
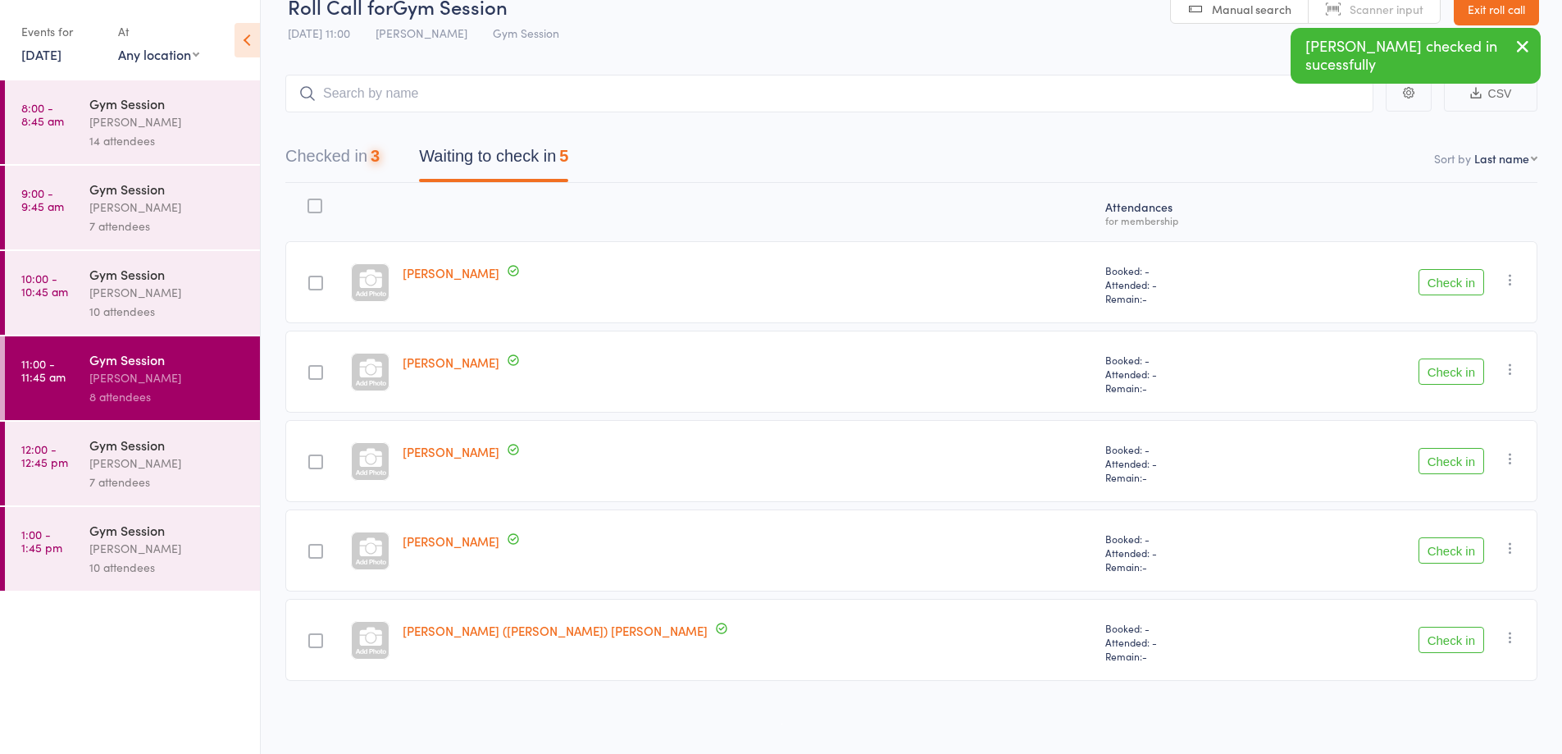
scroll to position [30, 0]
click at [1451, 367] on button "Check in" at bounding box center [1452, 371] width 66 height 26
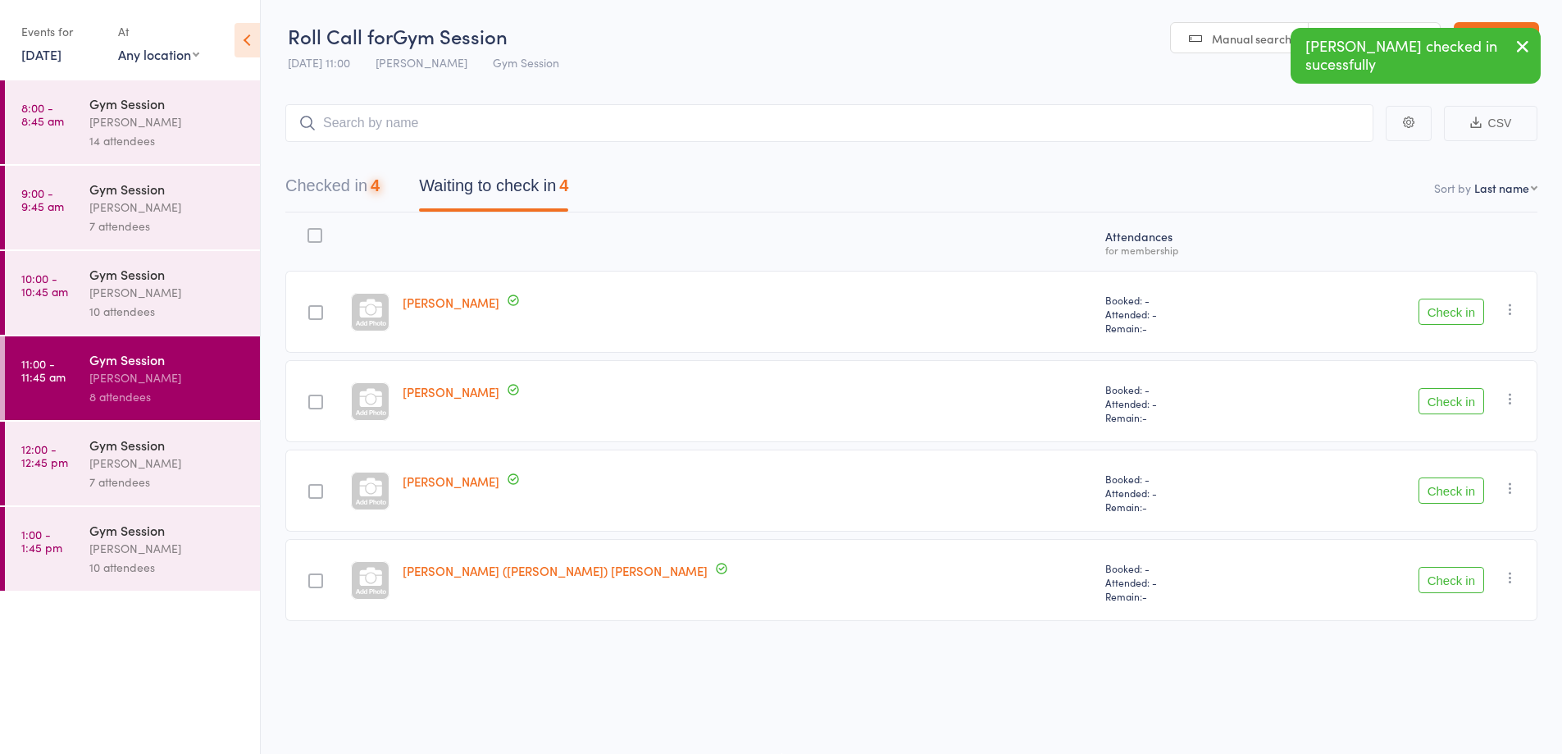
scroll to position [1, 0]
click at [1470, 312] on button "Check in" at bounding box center [1452, 311] width 66 height 26
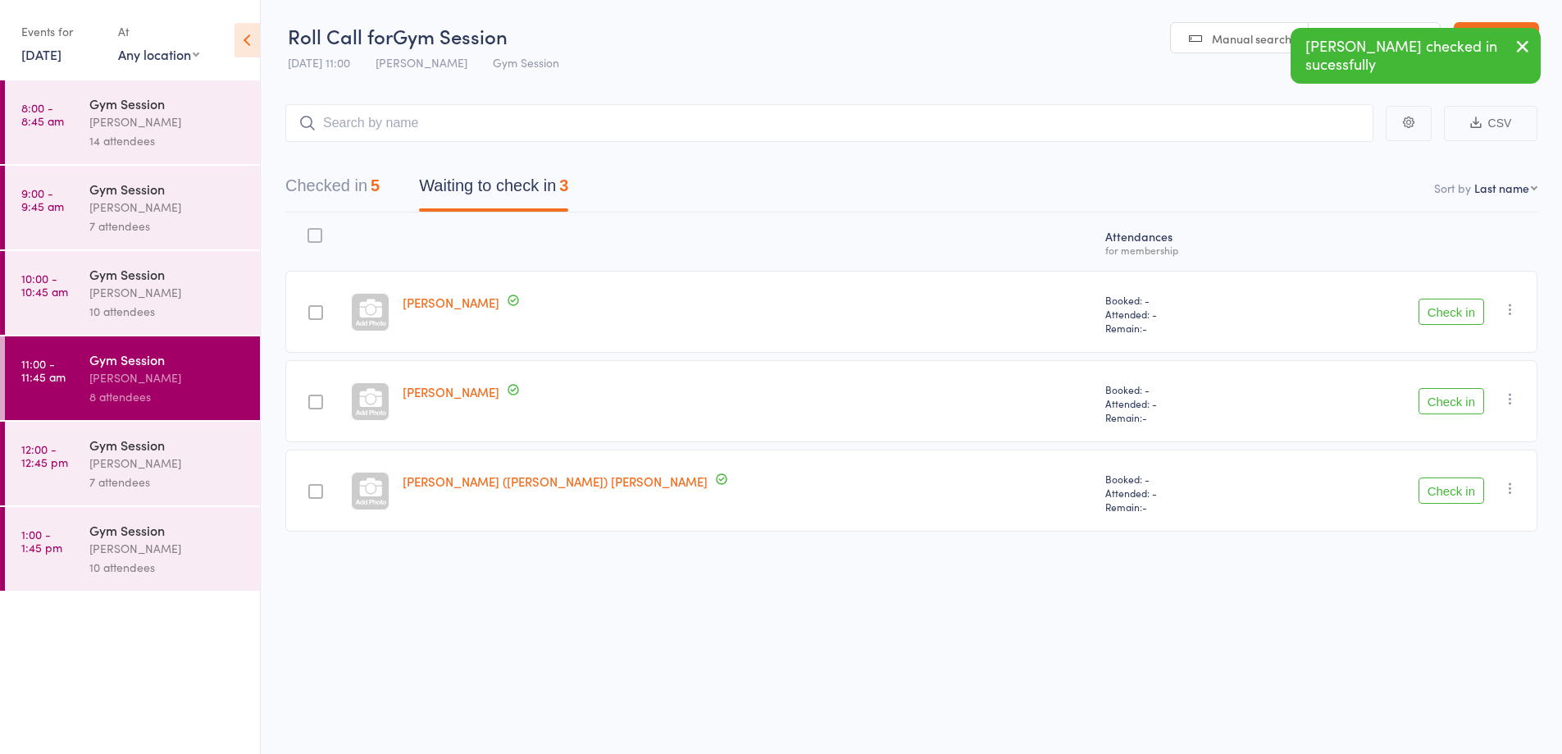
click at [1460, 400] on button "Check in" at bounding box center [1452, 401] width 66 height 26
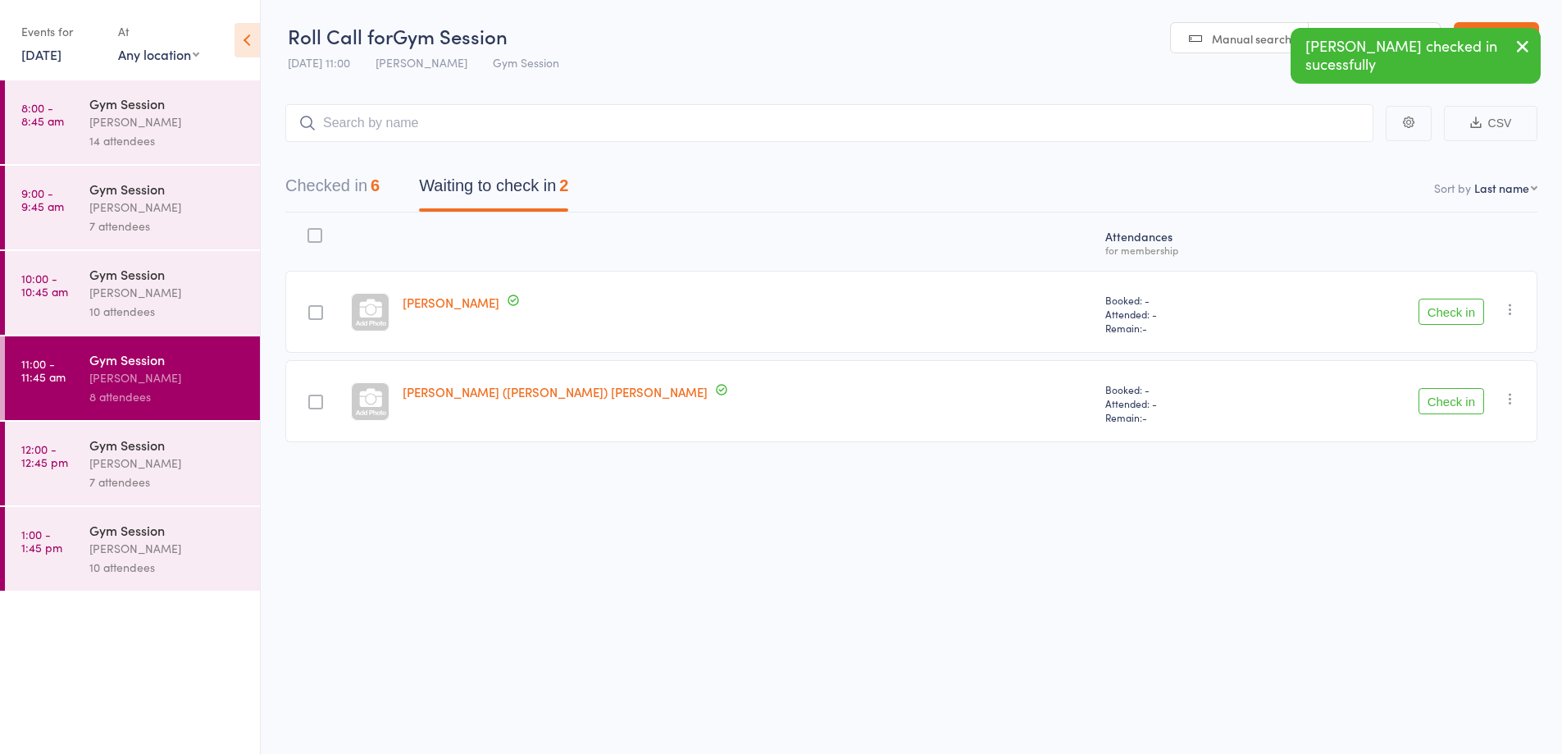
click at [1445, 399] on button "Check in" at bounding box center [1452, 401] width 66 height 26
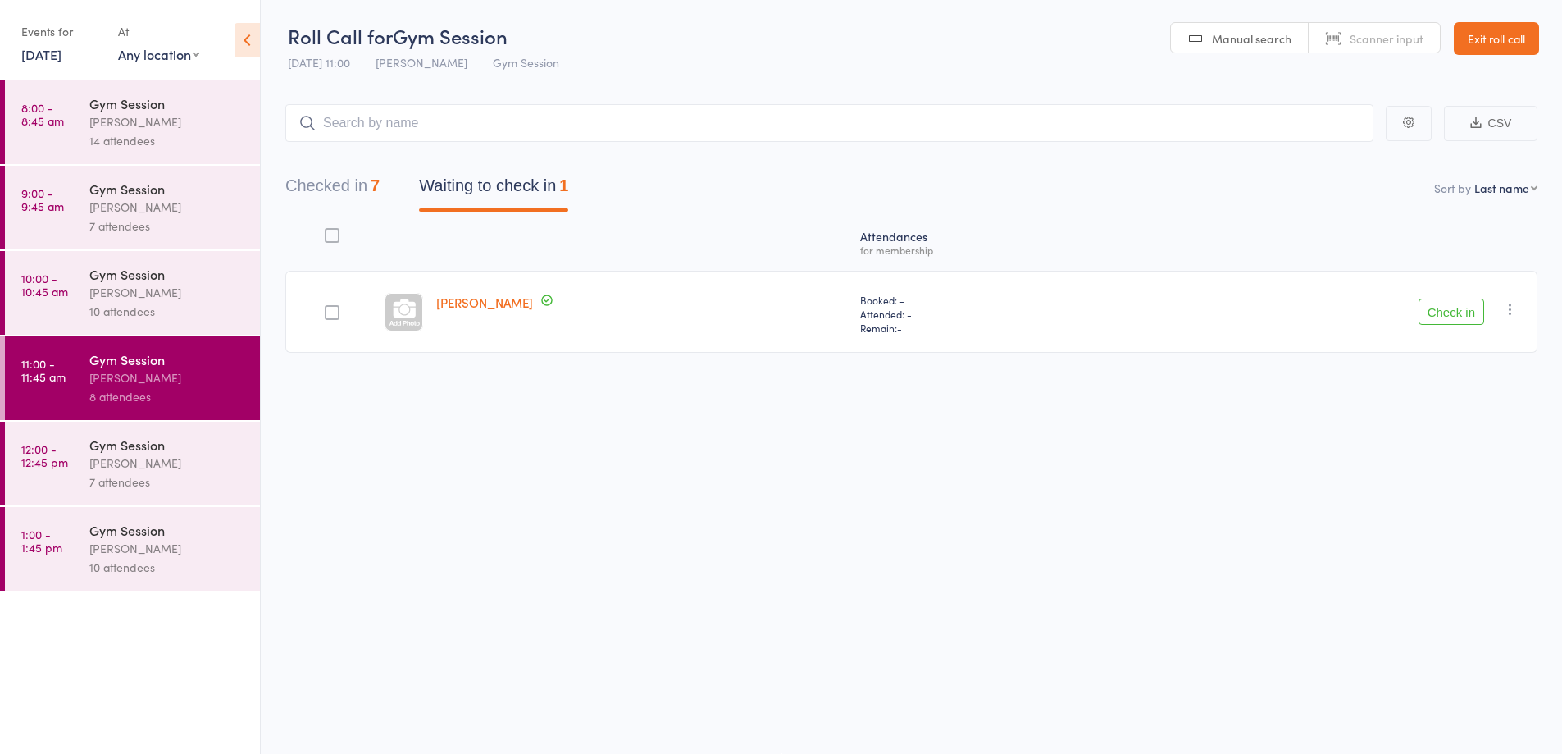
click at [1512, 309] on icon "button" at bounding box center [1510, 309] width 16 height 16
click at [1429, 479] on li "Mark absent" at bounding box center [1451, 473] width 135 height 22
click at [183, 452] on div "Gym Session" at bounding box center [167, 444] width 157 height 18
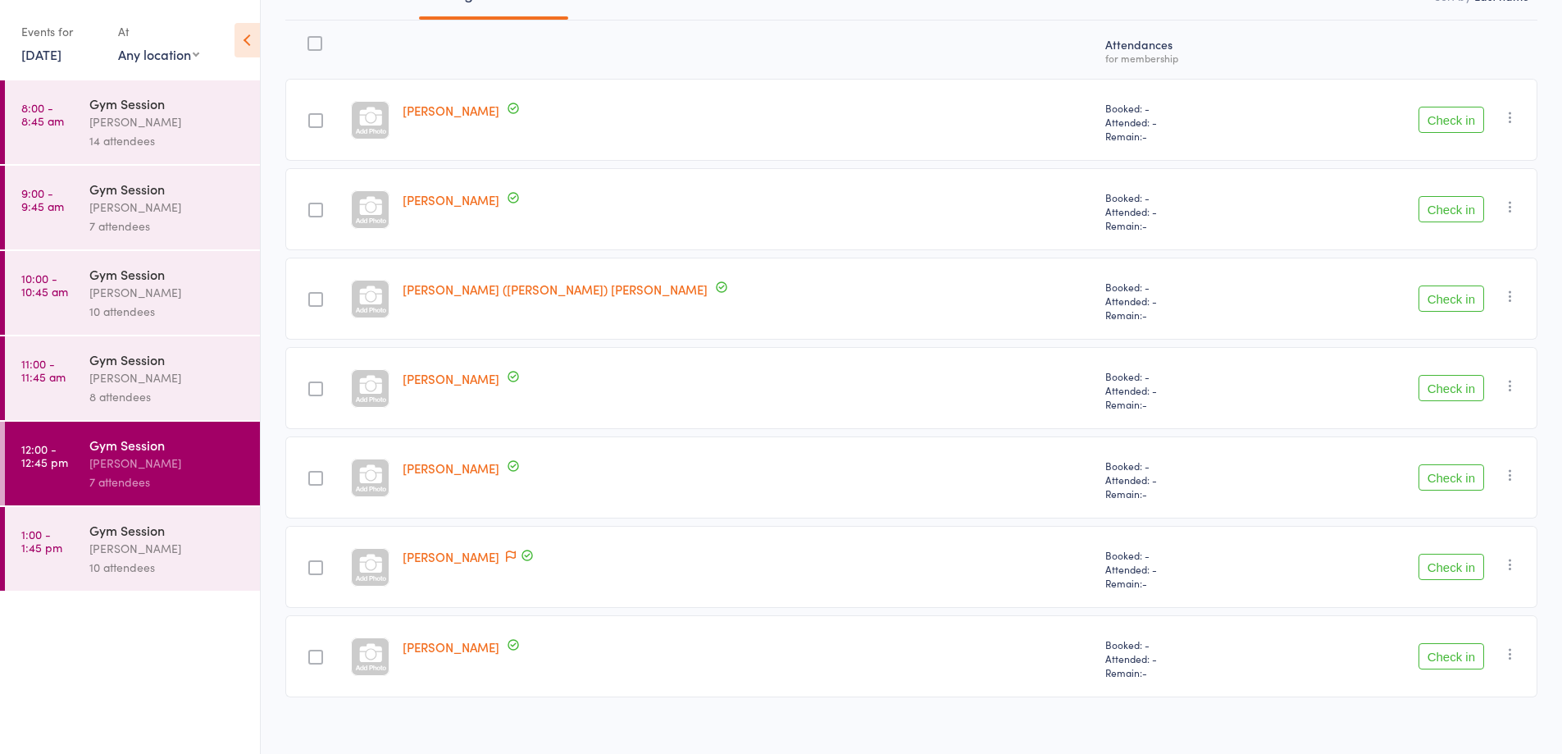
scroll to position [189, 0]
click at [1450, 666] on button "Check in" at bounding box center [1452, 659] width 66 height 26
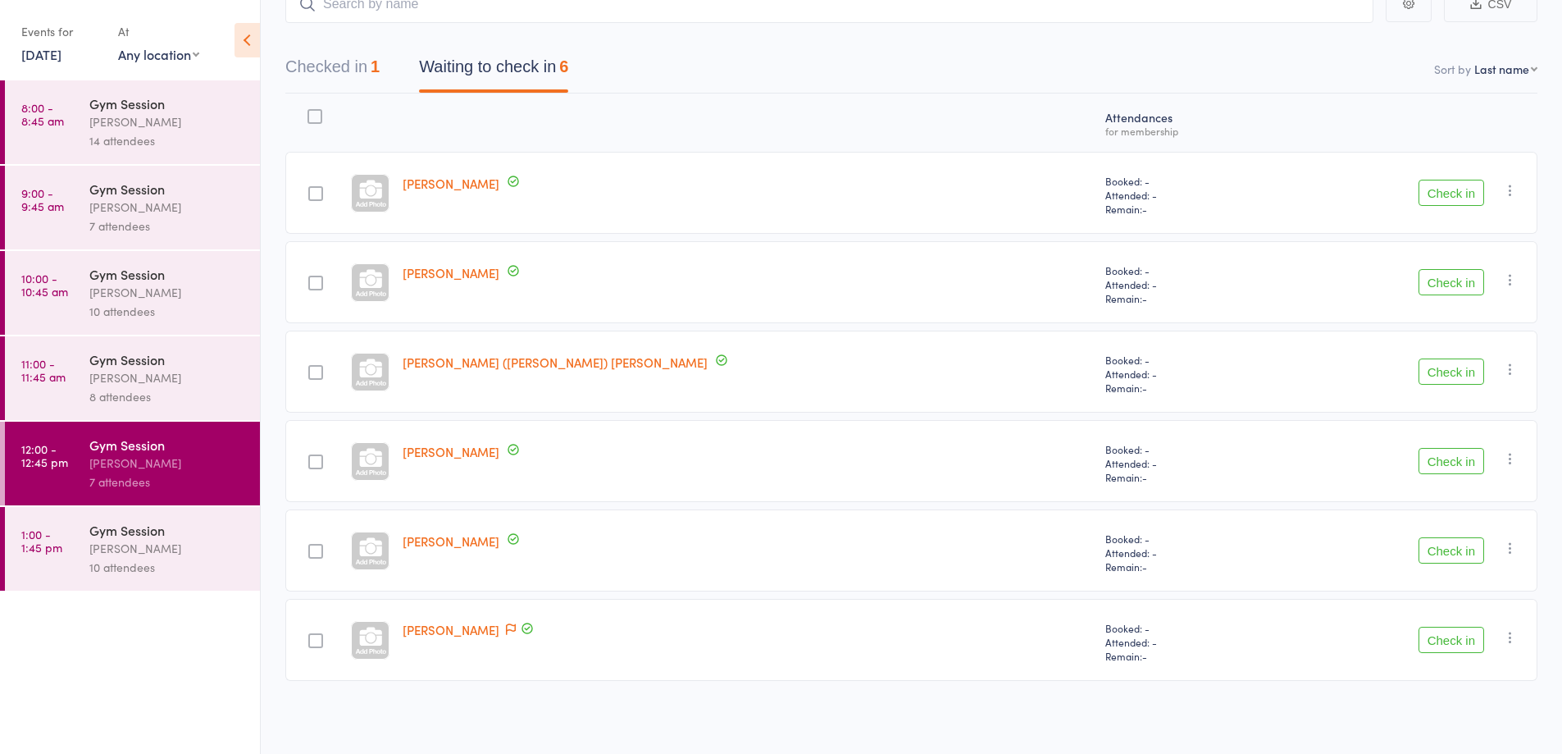
click at [1449, 284] on button "Check in" at bounding box center [1452, 282] width 66 height 26
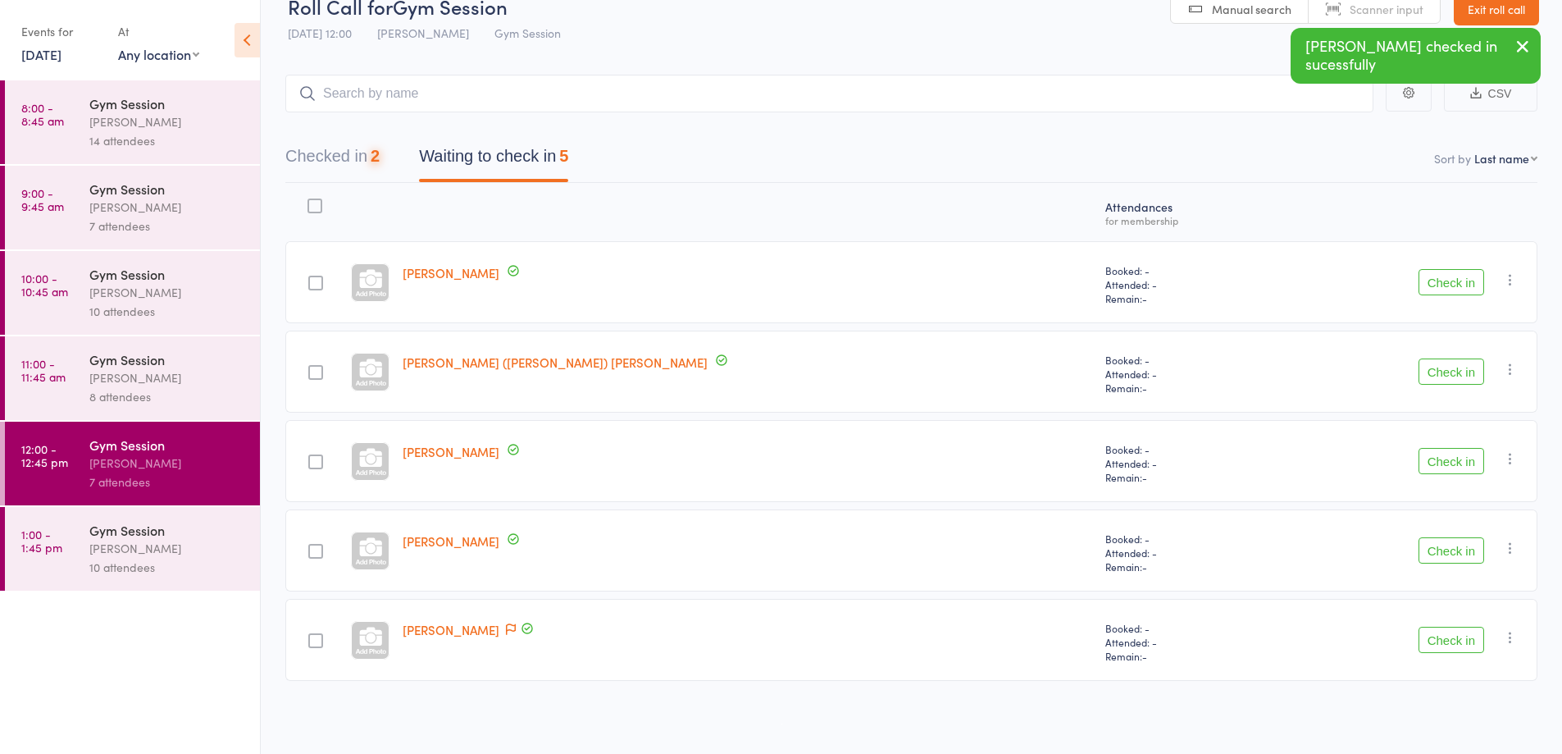
scroll to position [30, 0]
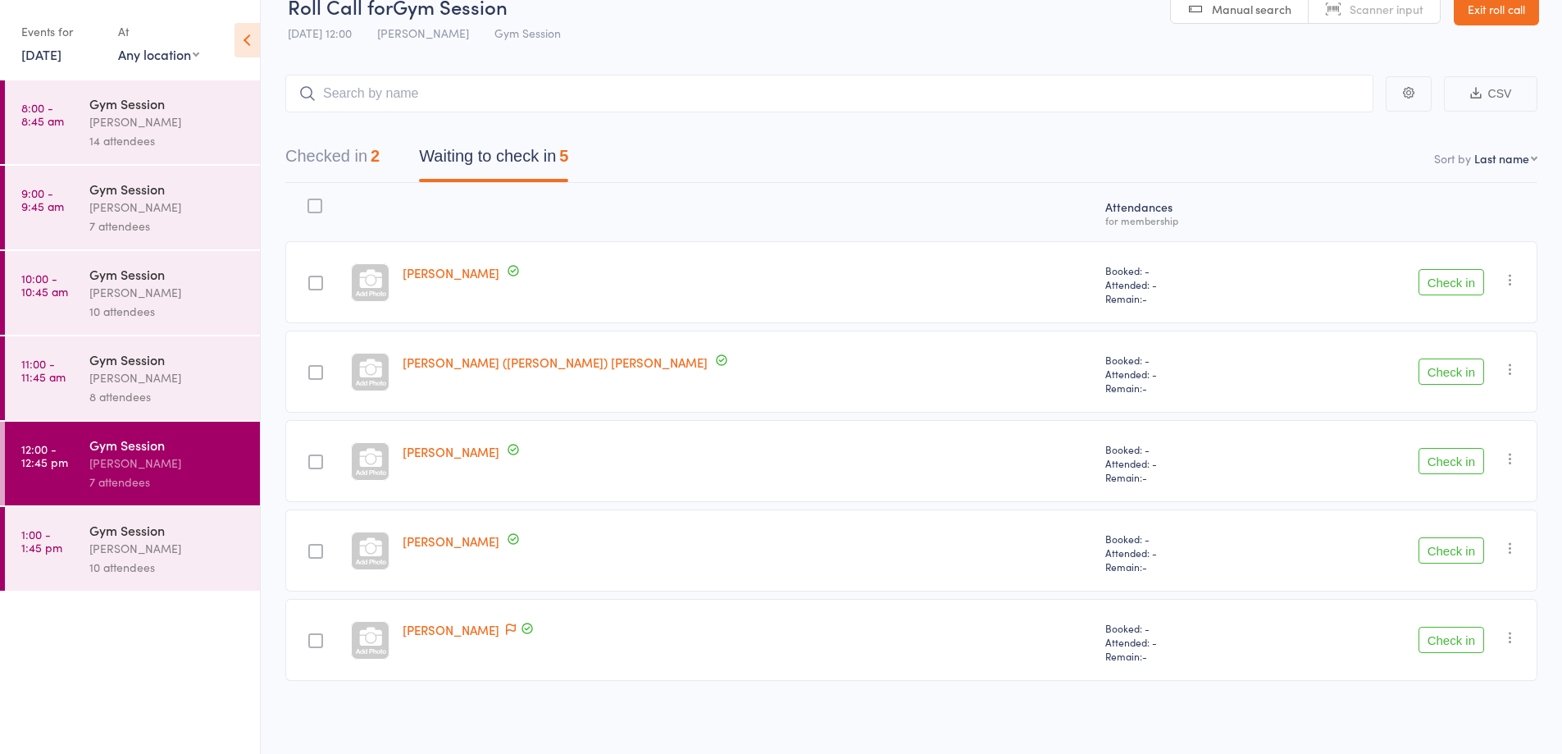
click at [1450, 462] on button "Check in" at bounding box center [1452, 461] width 66 height 26
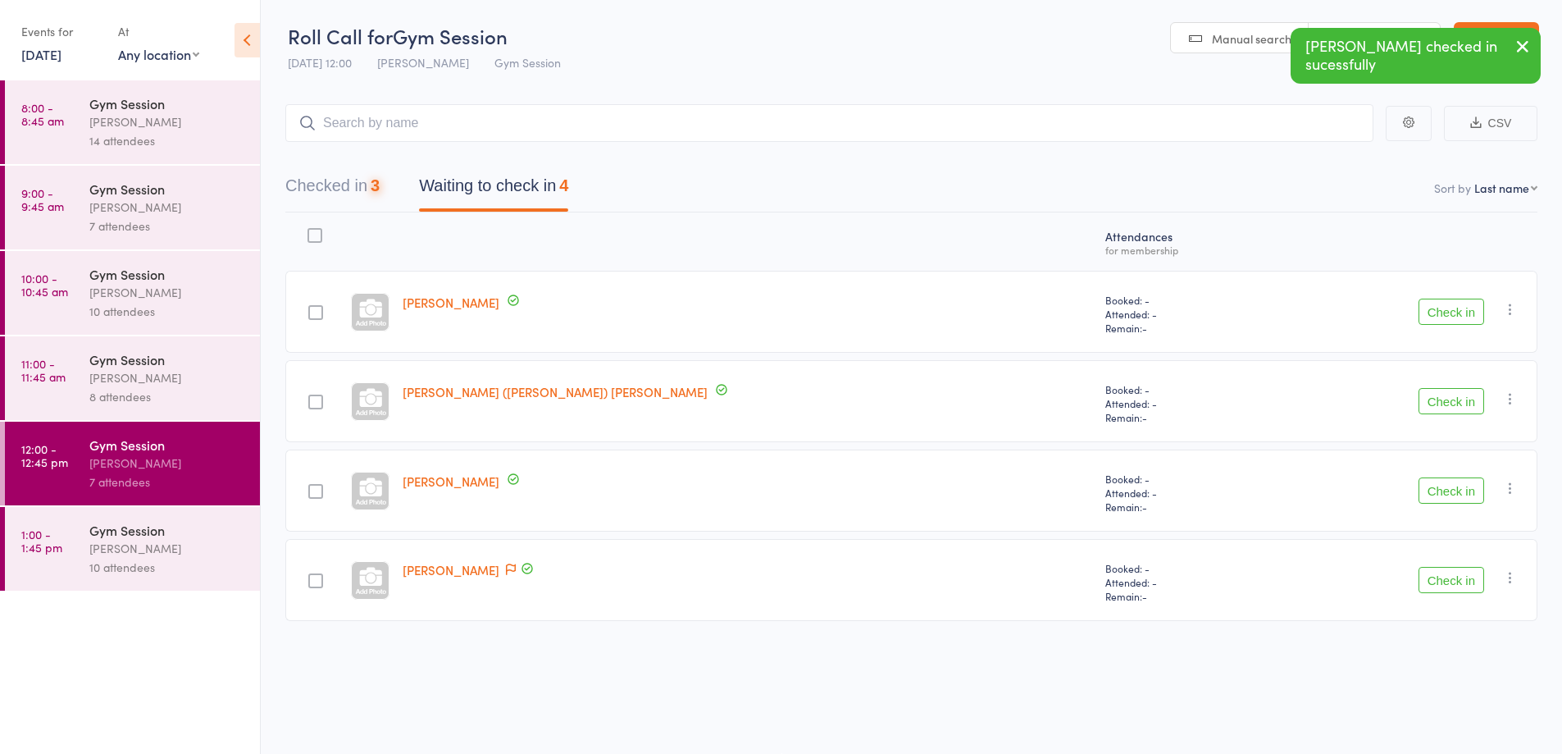
scroll to position [1, 0]
click at [1445, 491] on button "Check in" at bounding box center [1452, 490] width 66 height 26
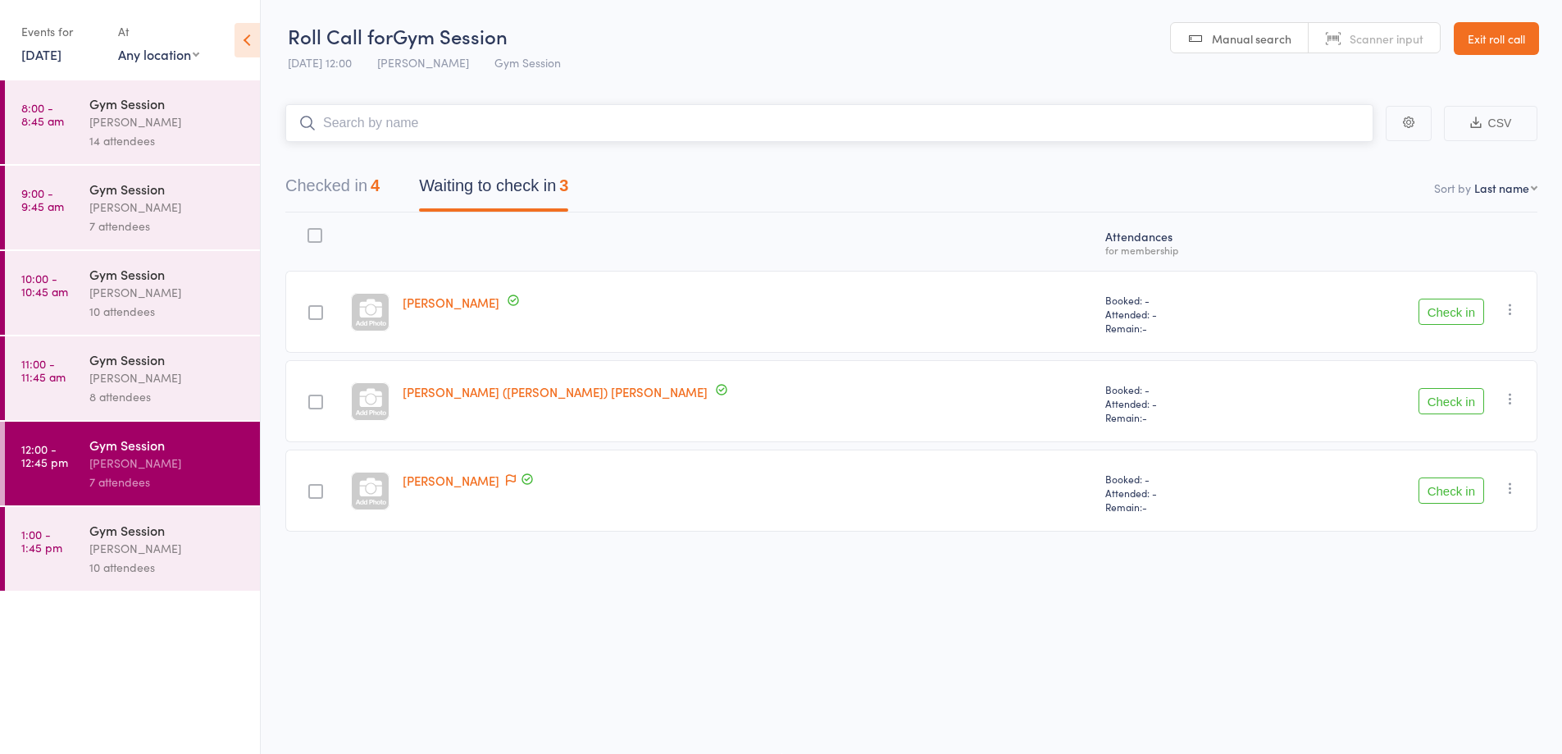
click at [339, 130] on input "search" at bounding box center [829, 123] width 1088 height 38
type input "e"
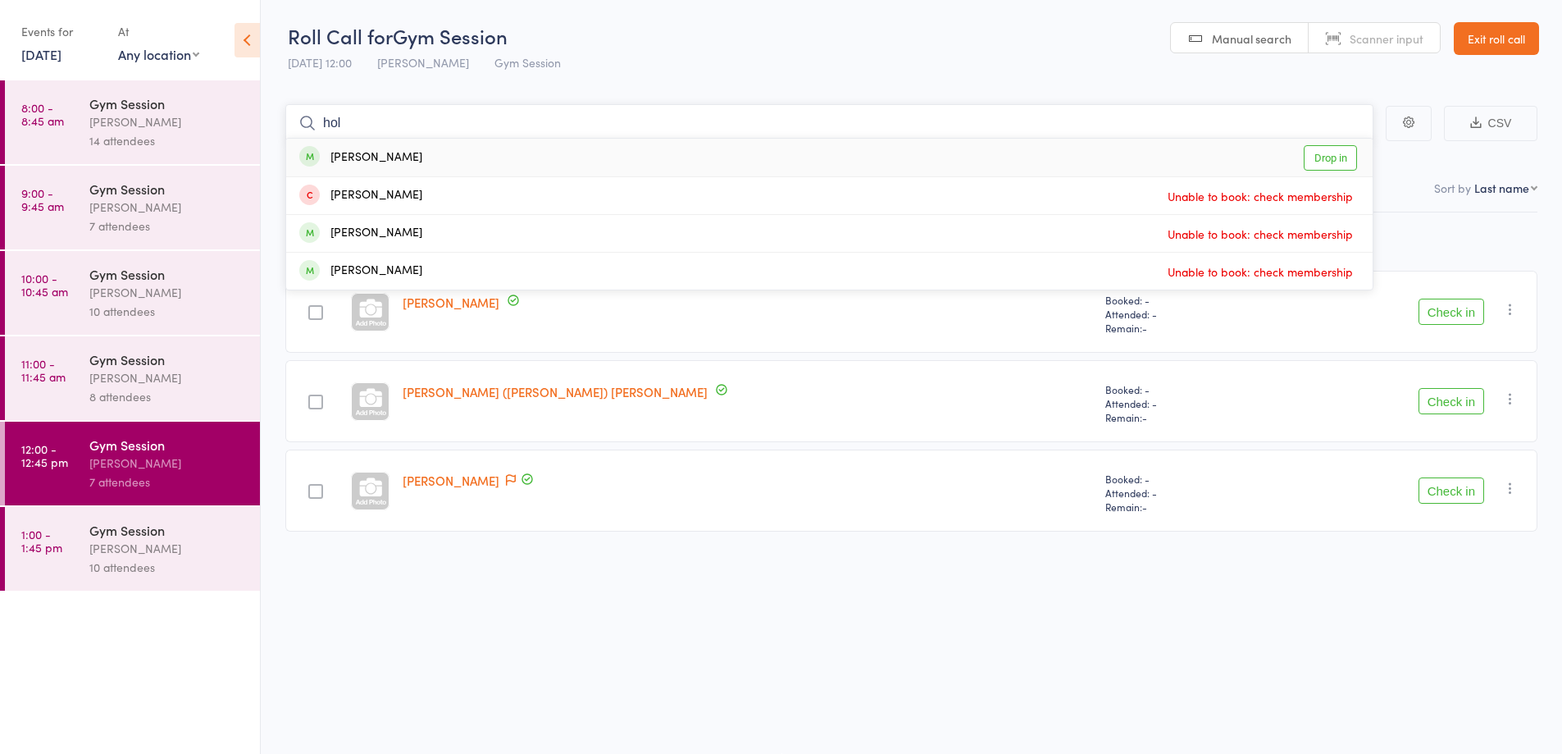
type input "hol"
click at [345, 159] on div "[PERSON_NAME]" at bounding box center [360, 157] width 123 height 19
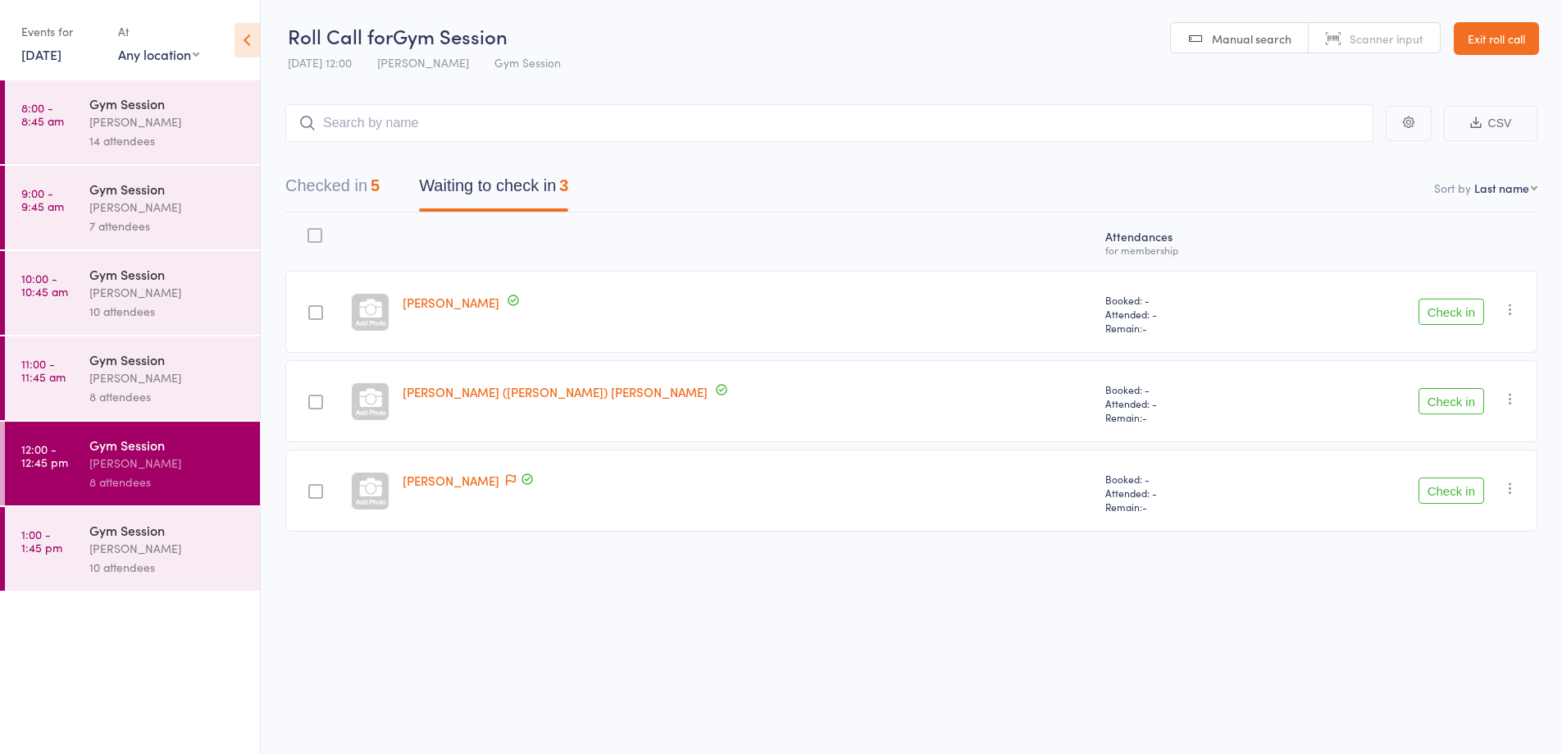
click at [1428, 314] on button "Check in" at bounding box center [1452, 311] width 66 height 26
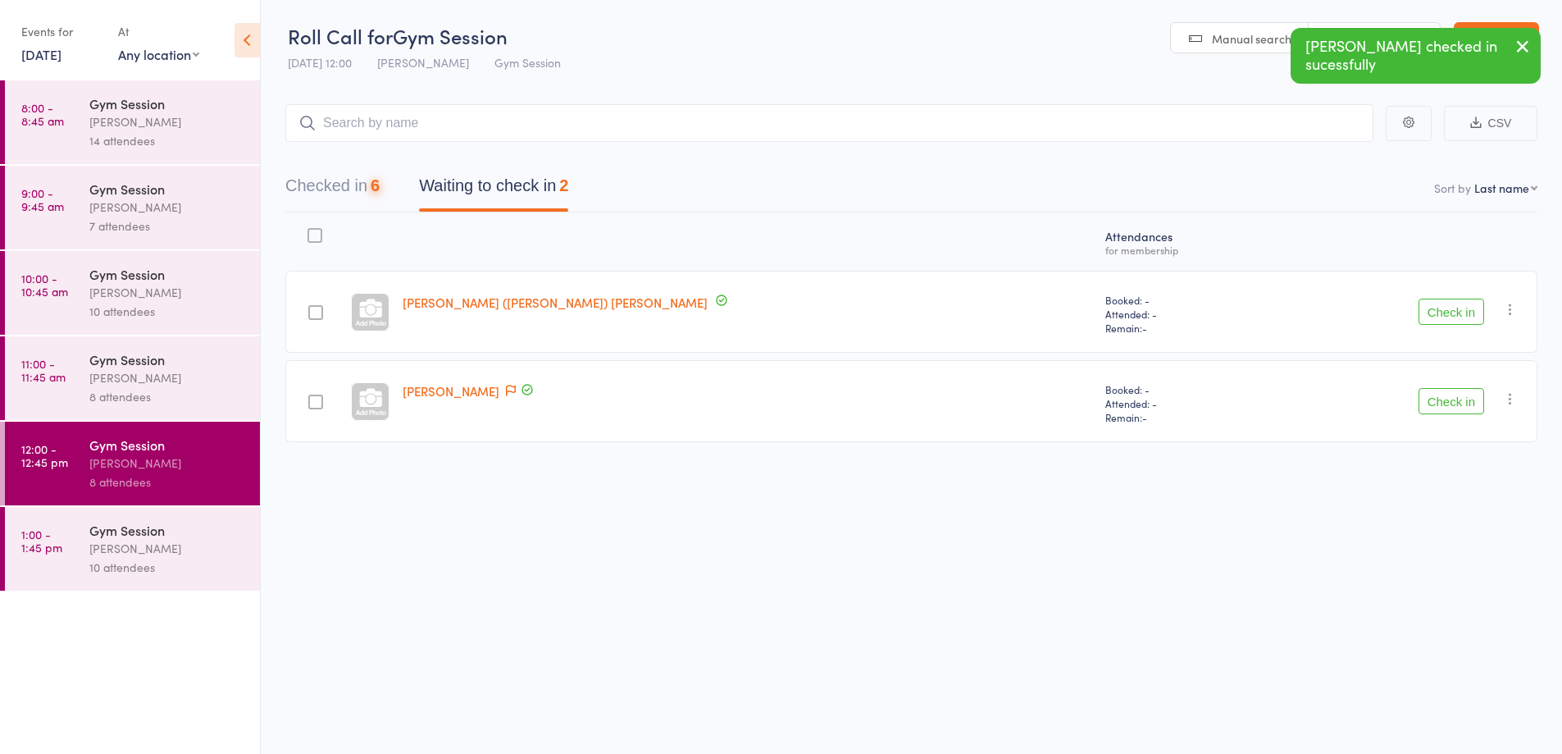
click at [1460, 305] on button "Check in" at bounding box center [1452, 311] width 66 height 26
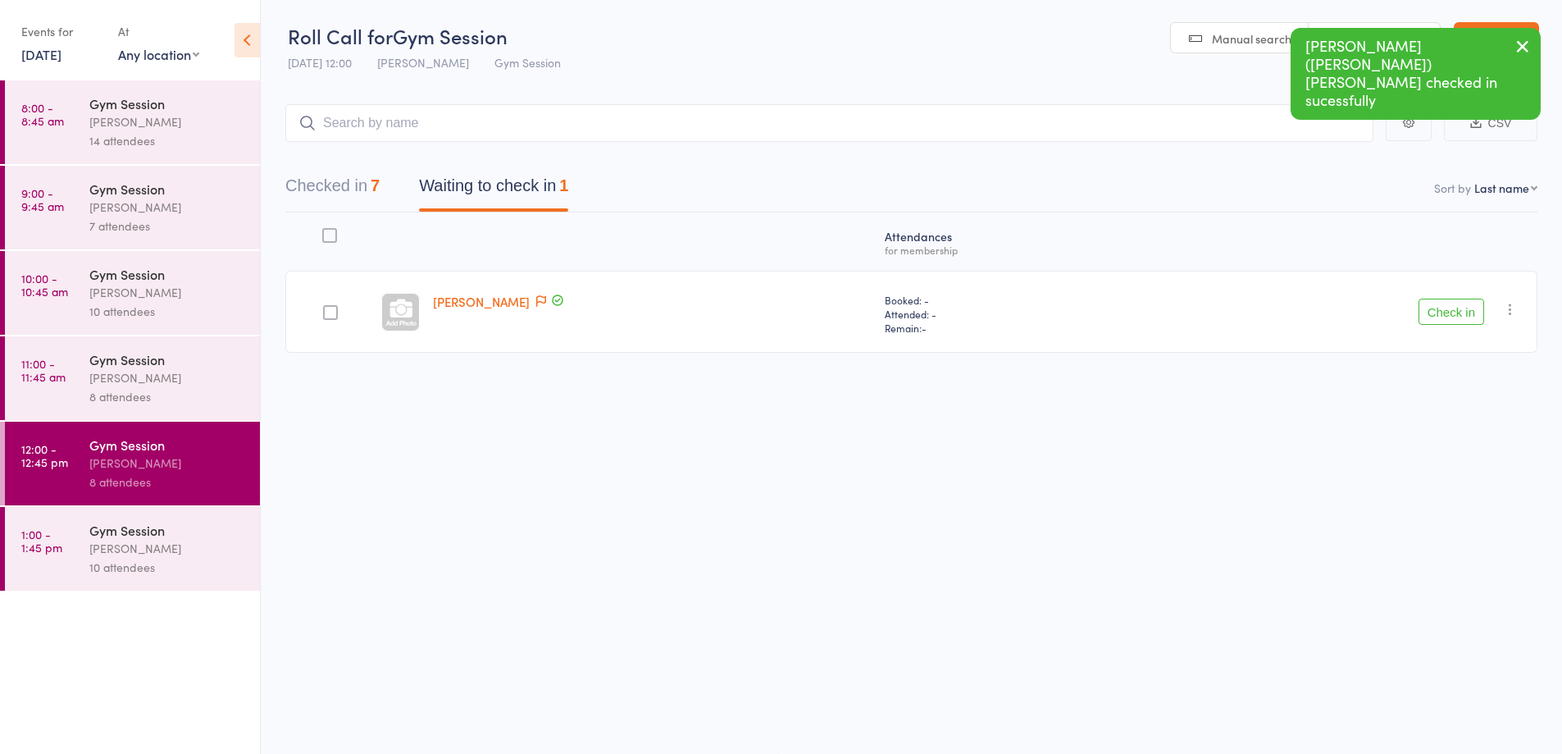
click at [1454, 310] on button "Check in" at bounding box center [1452, 311] width 66 height 26
